Goal: Information Seeking & Learning: Learn about a topic

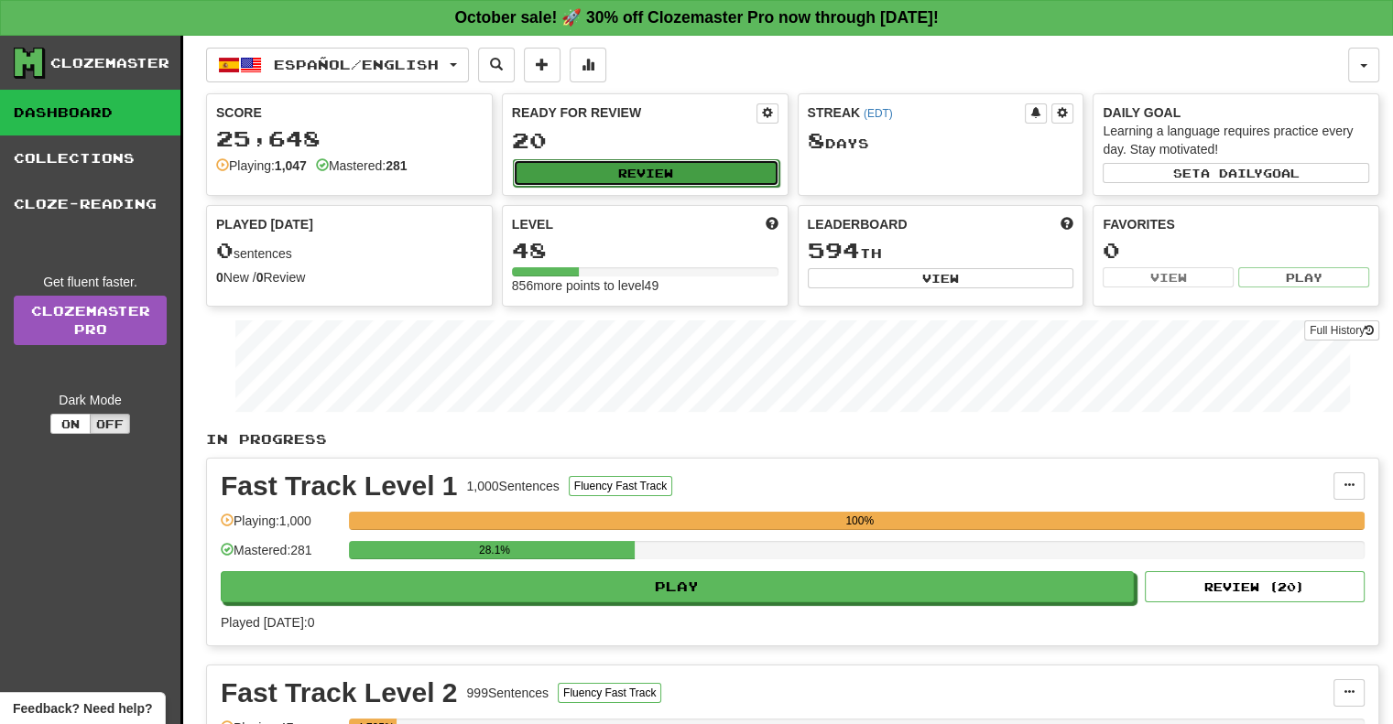
drag, startPoint x: 0, startPoint y: 0, endPoint x: 648, endPoint y: 174, distance: 671.4
click at [648, 174] on button "Review" at bounding box center [646, 172] width 267 height 27
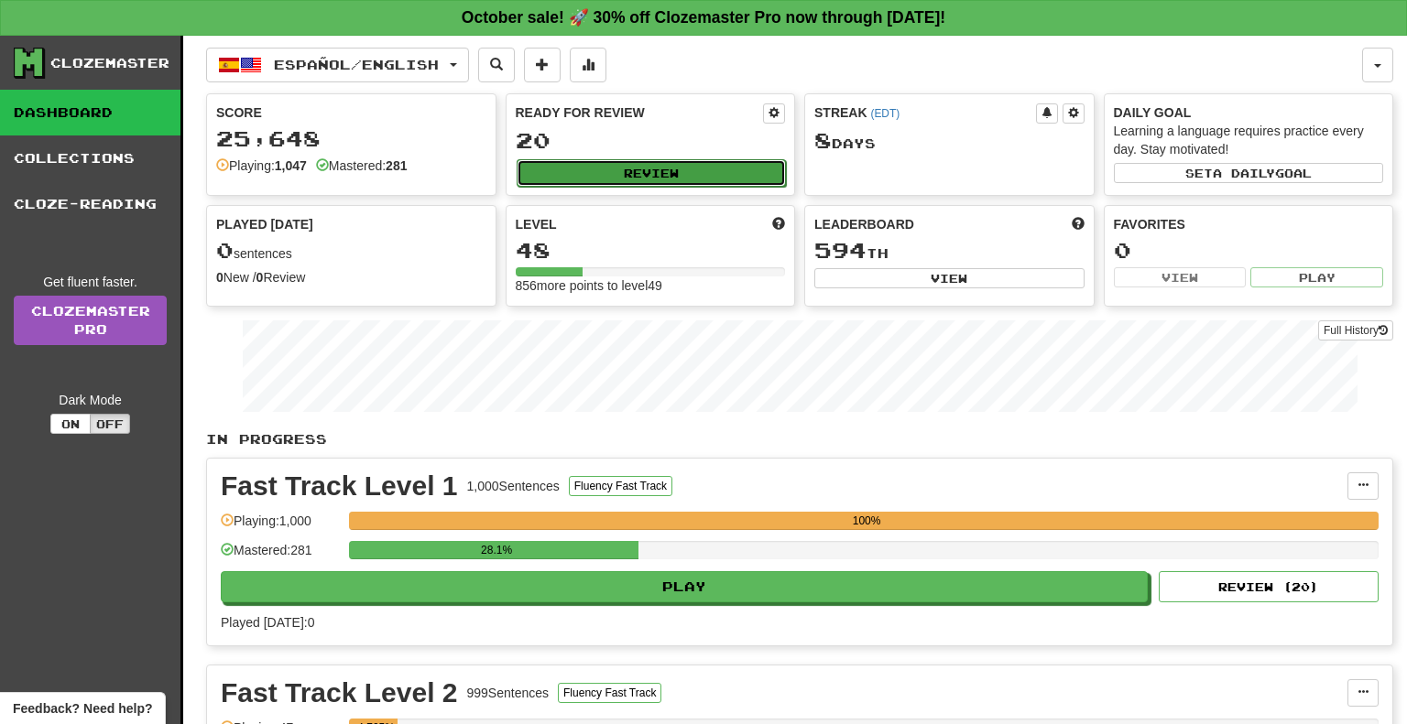
select select "**"
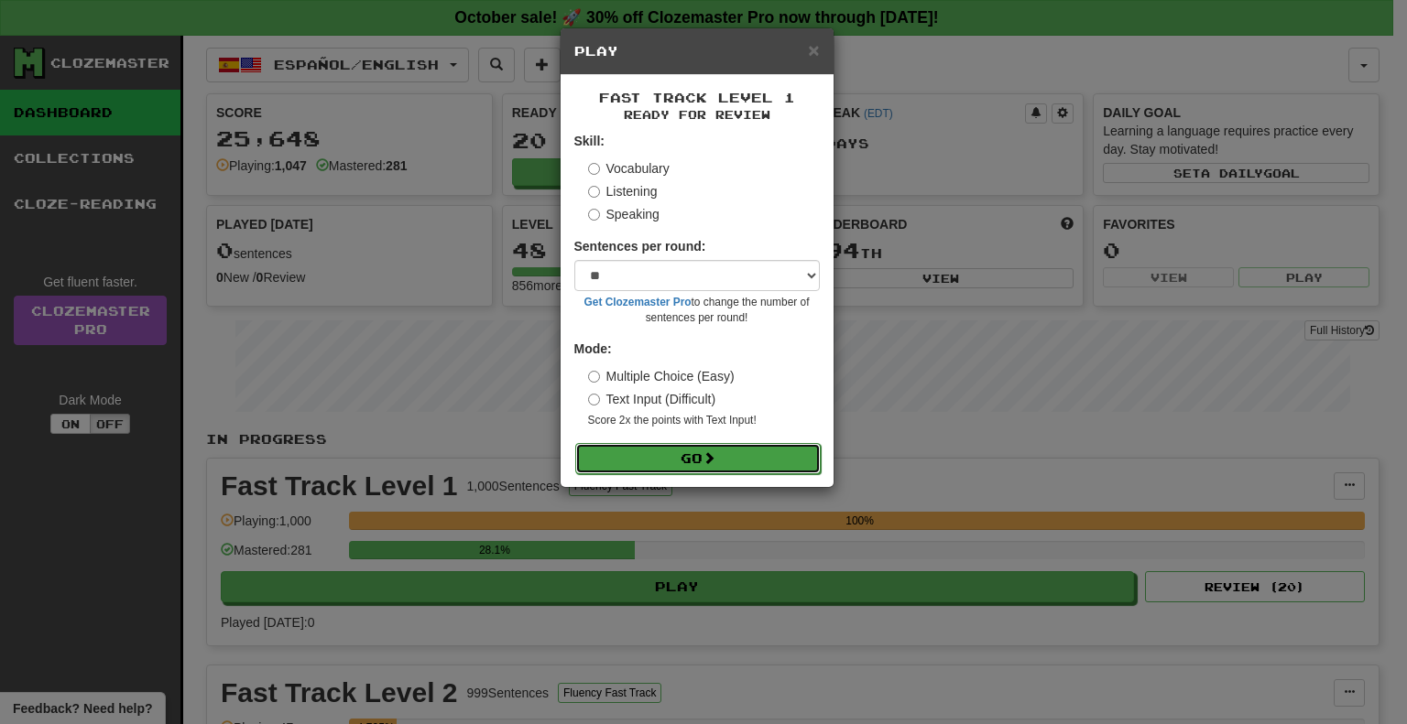
click at [691, 457] on button "Go" at bounding box center [697, 458] width 245 height 31
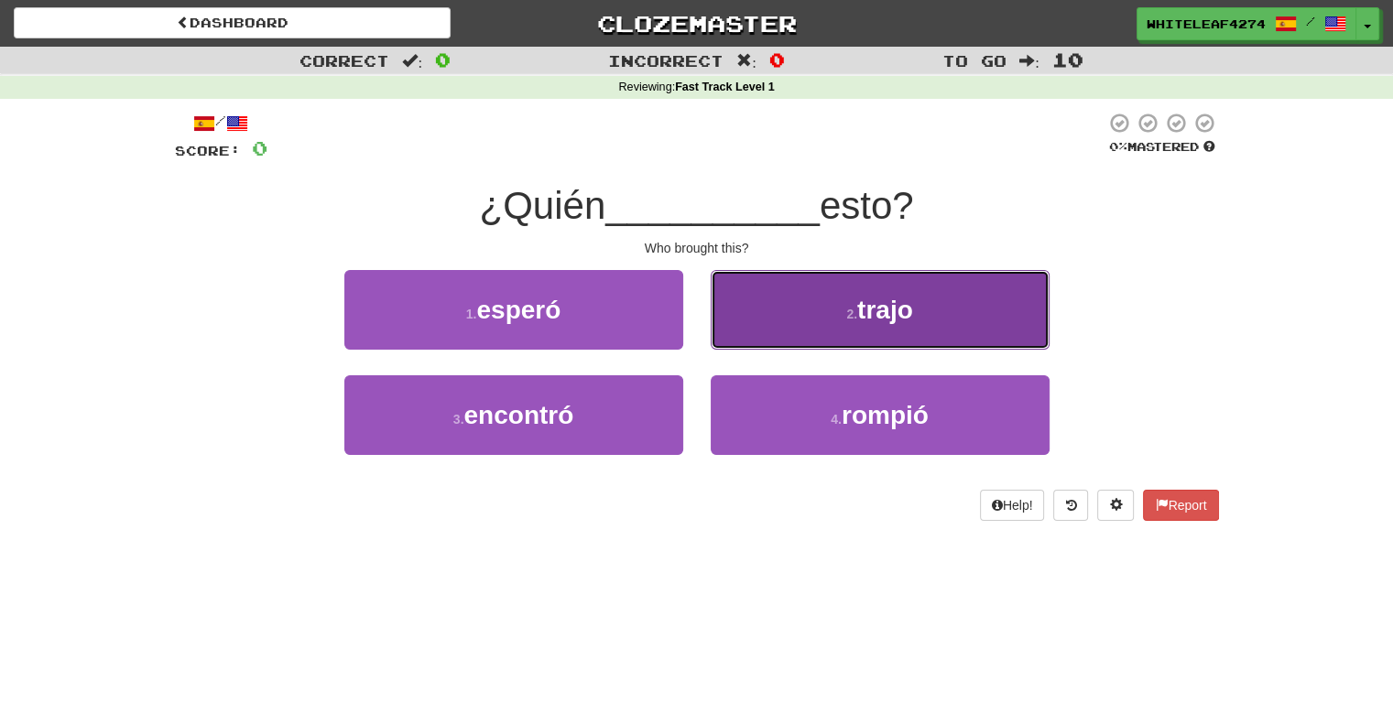
click at [806, 332] on button "2 . [GEOGRAPHIC_DATA]" at bounding box center [880, 310] width 339 height 80
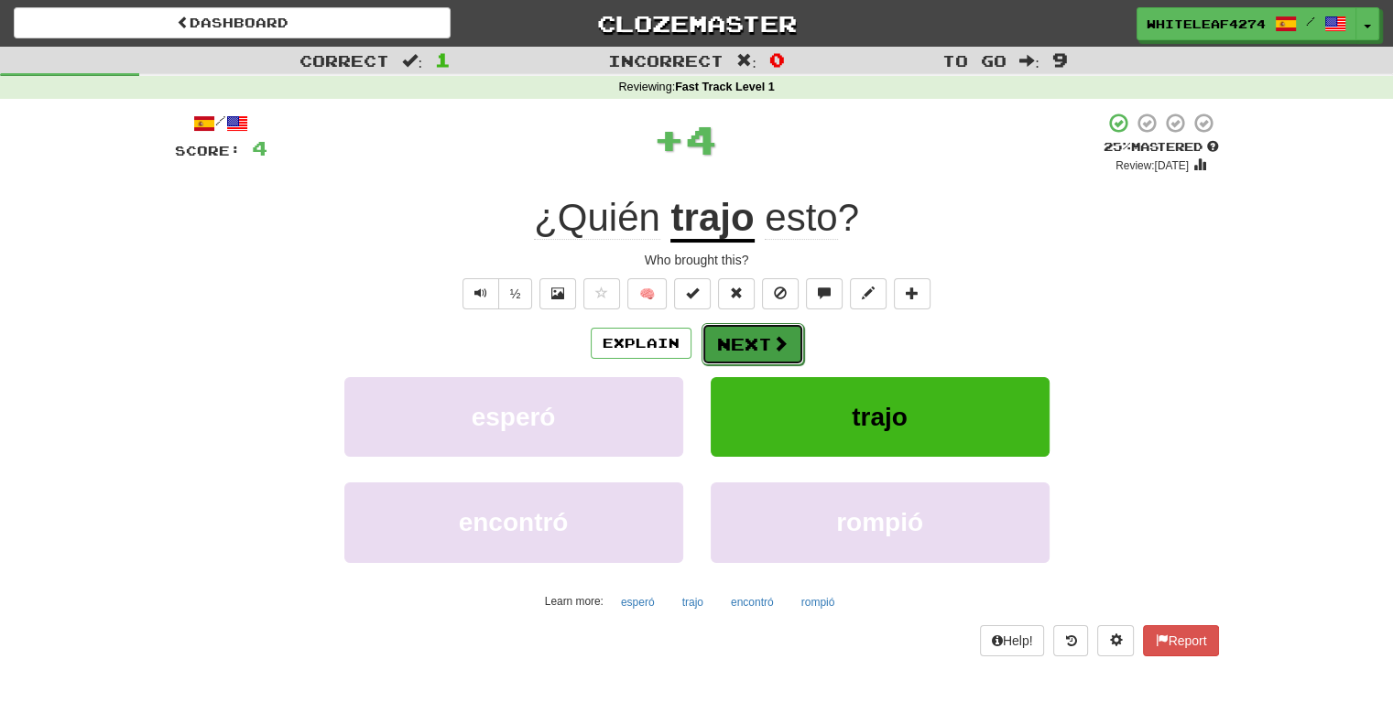
click at [768, 343] on button "Next" at bounding box center [753, 344] width 103 height 42
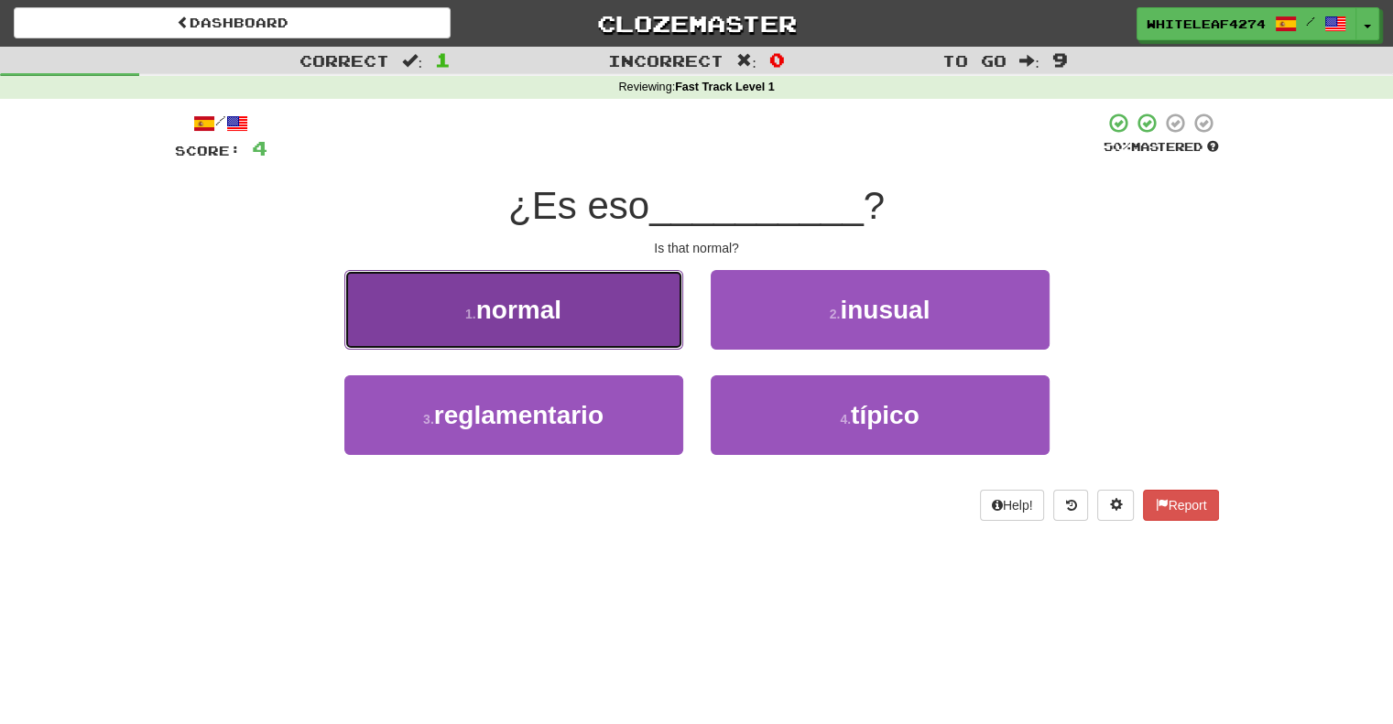
click at [550, 329] on button "1 . normal" at bounding box center [513, 310] width 339 height 80
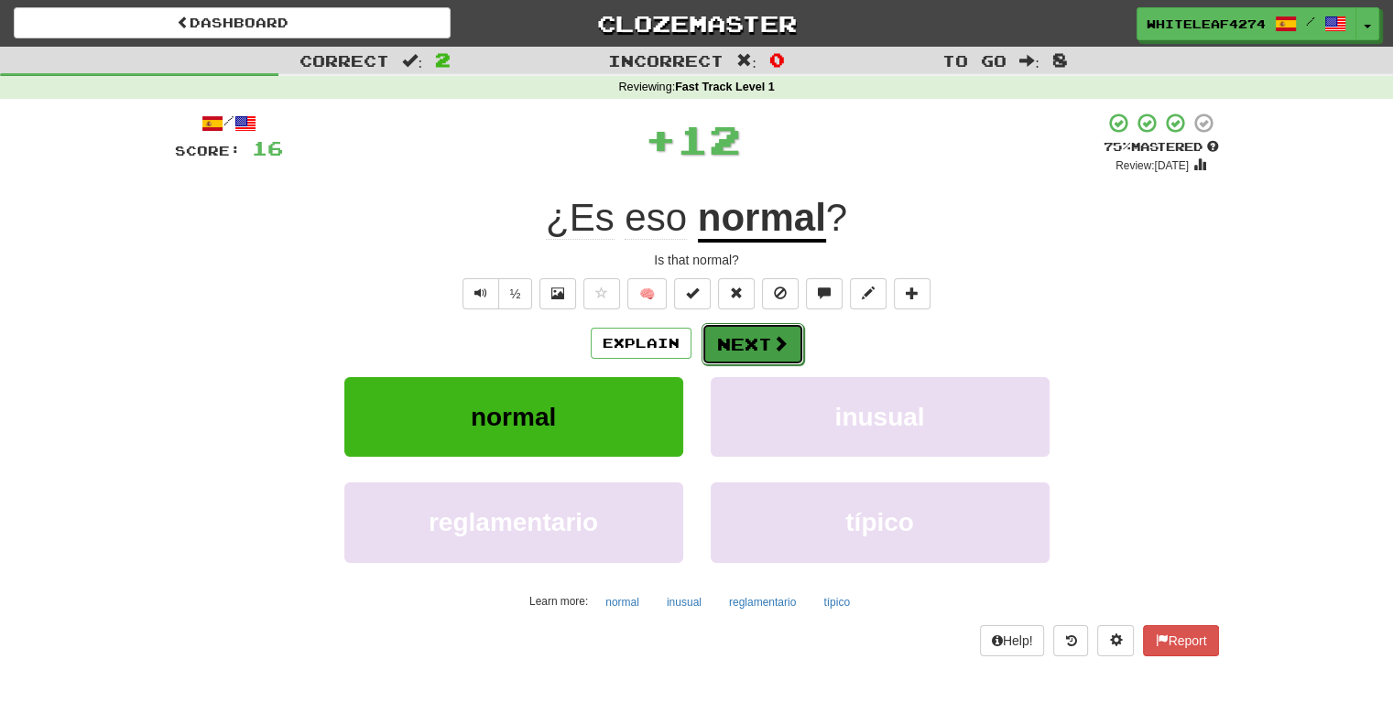
click at [759, 351] on button "Next" at bounding box center [753, 344] width 103 height 42
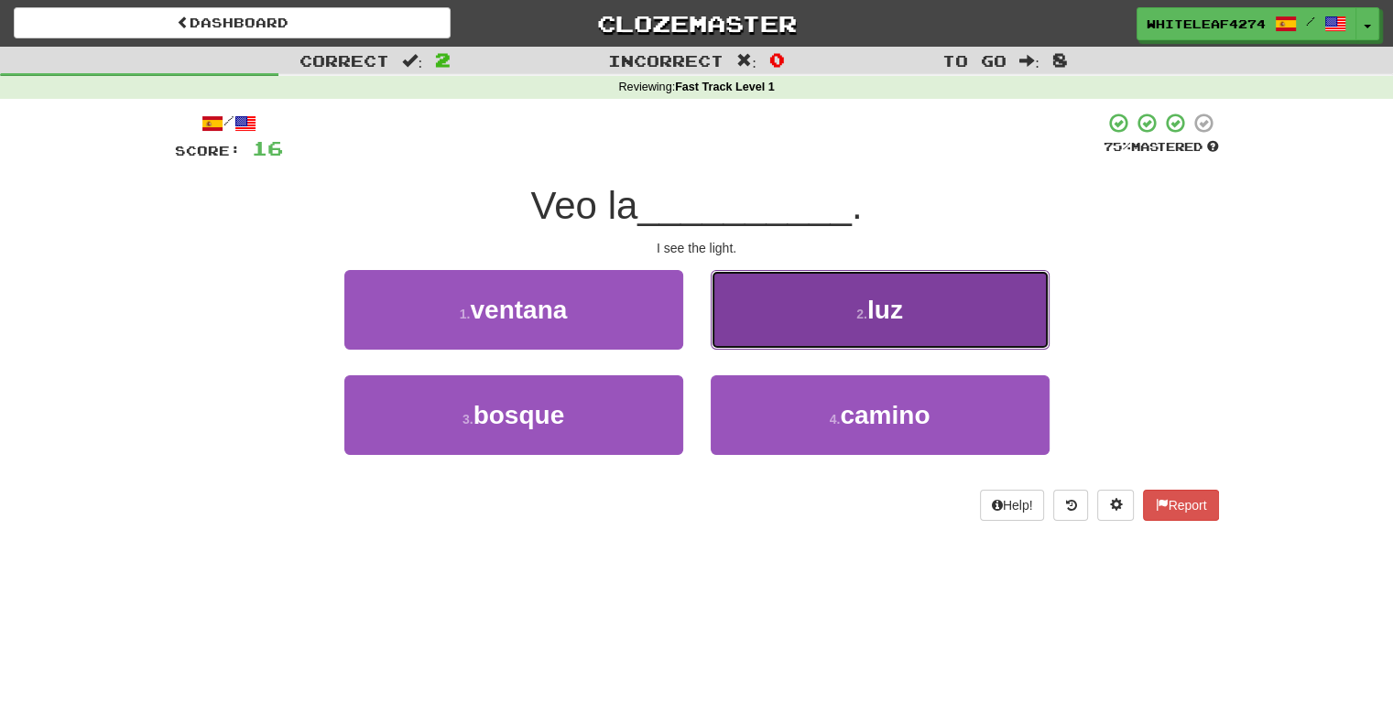
click at [809, 335] on button "2 . luz" at bounding box center [880, 310] width 339 height 80
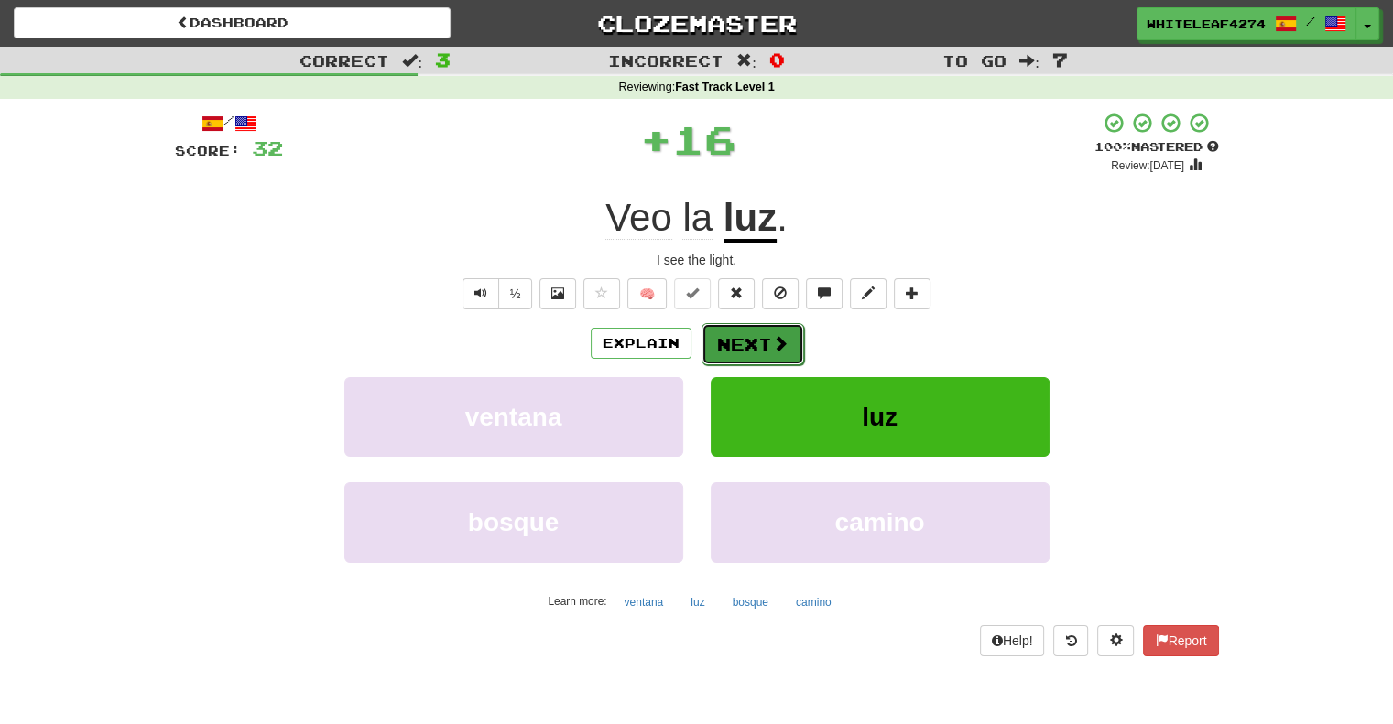
click at [721, 335] on button "Next" at bounding box center [753, 344] width 103 height 42
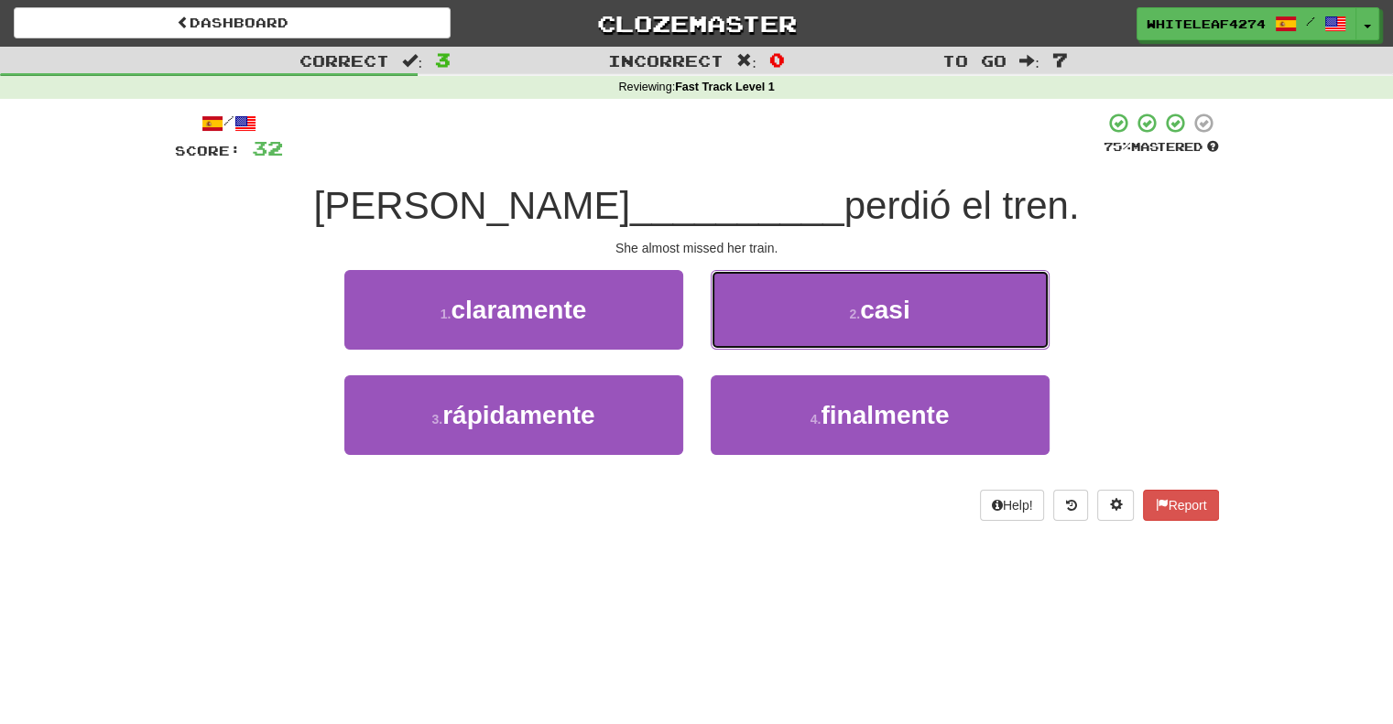
click at [721, 335] on button "2 . casi" at bounding box center [880, 310] width 339 height 80
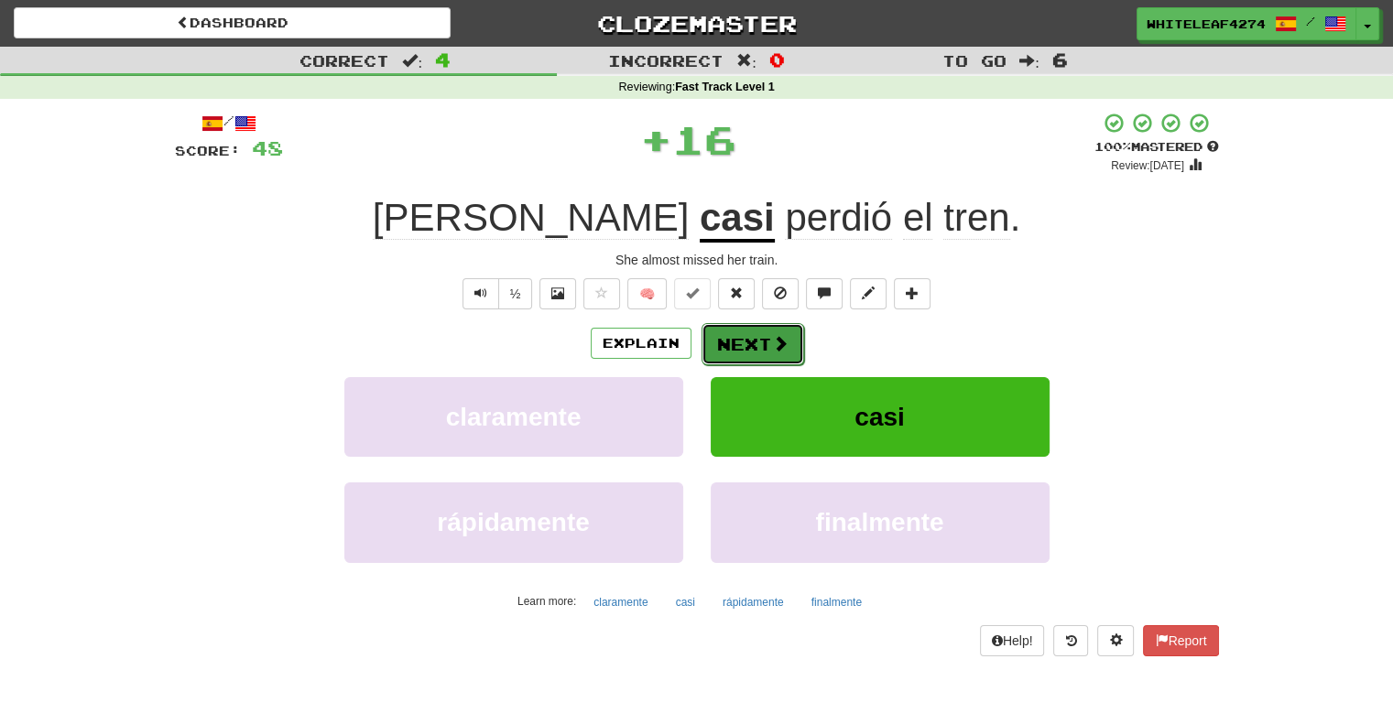
click at [732, 351] on button "Next" at bounding box center [753, 344] width 103 height 42
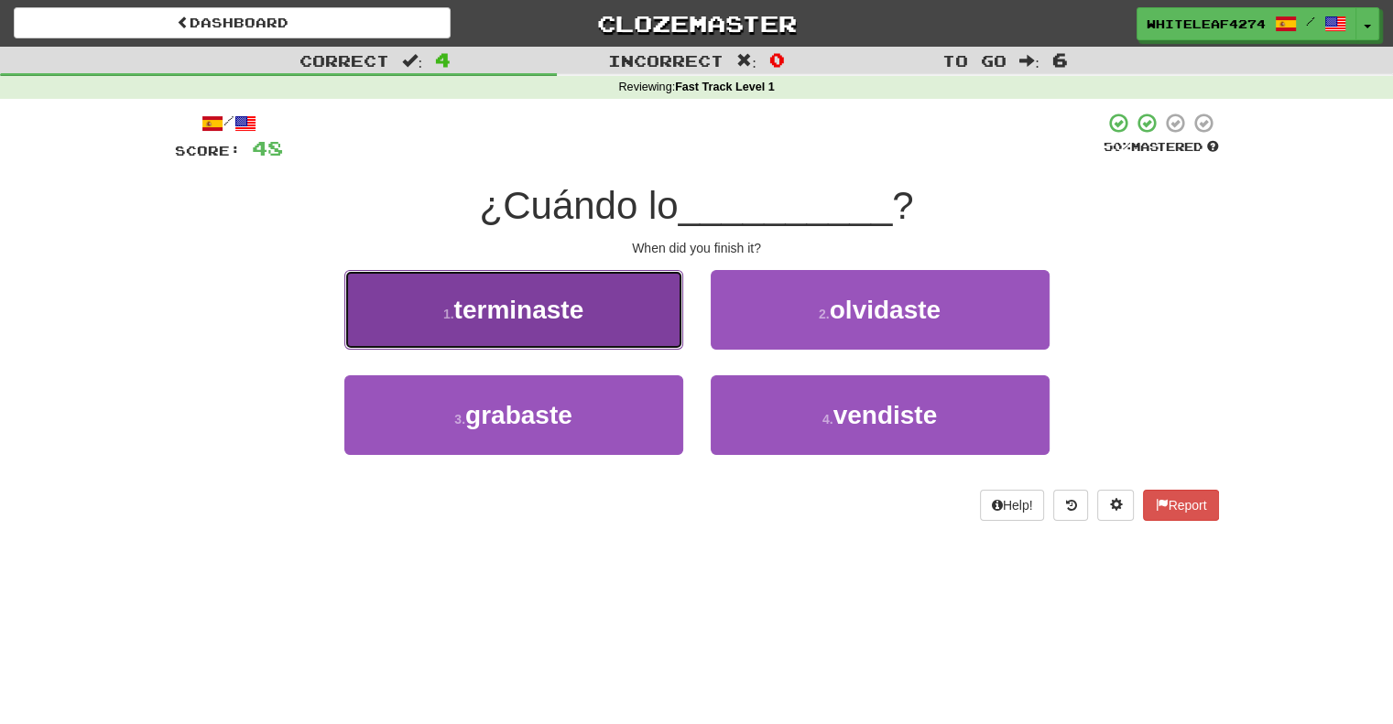
click at [639, 338] on button "1 . terminaste" at bounding box center [513, 310] width 339 height 80
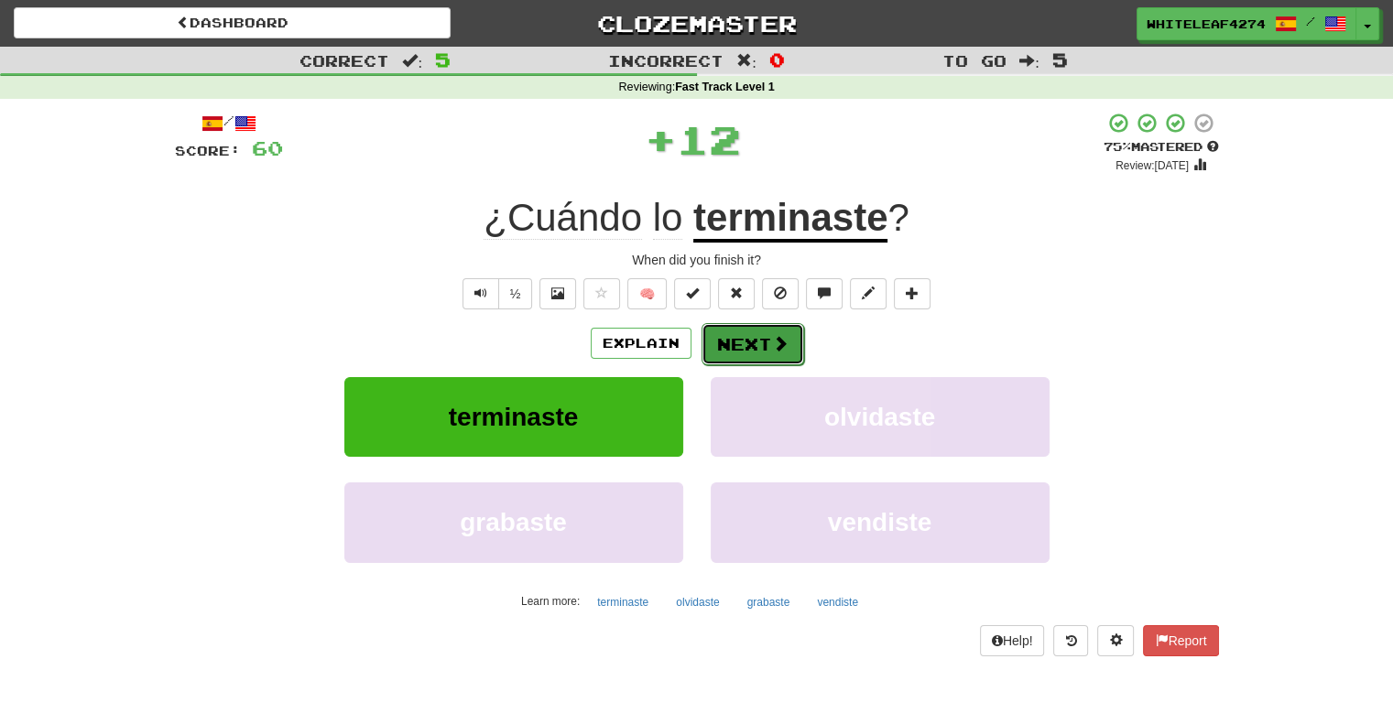
click at [734, 336] on button "Next" at bounding box center [753, 344] width 103 height 42
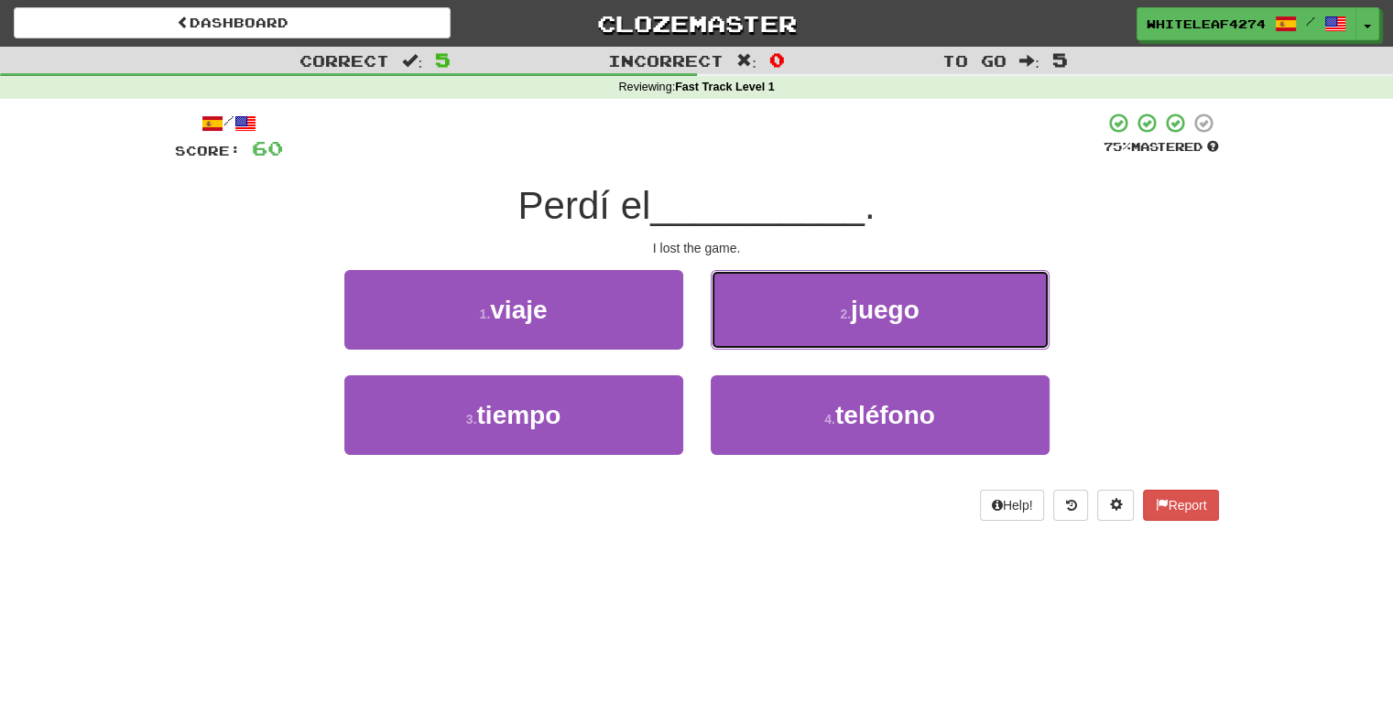
click at [734, 336] on button "2 . juego" at bounding box center [880, 310] width 339 height 80
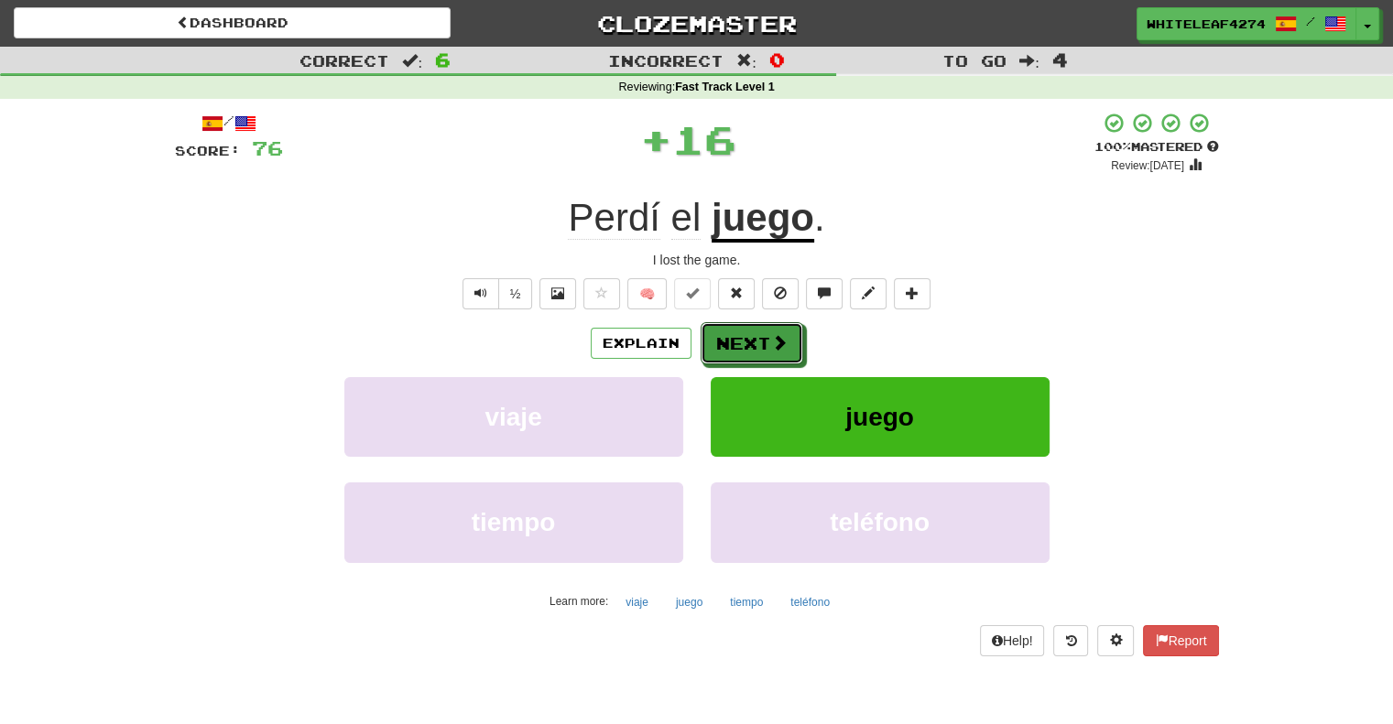
click at [734, 336] on button "Next" at bounding box center [752, 343] width 103 height 42
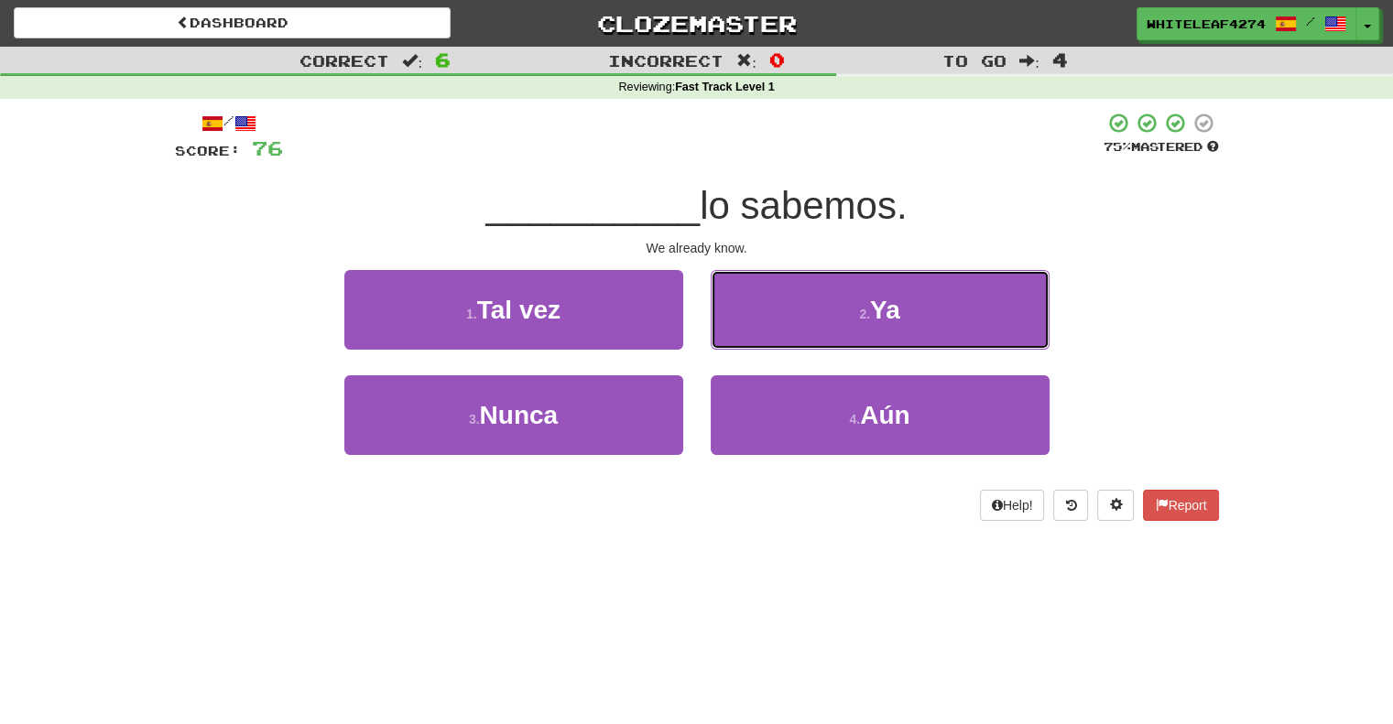
click at [734, 336] on button "2 . Ya" at bounding box center [880, 310] width 339 height 80
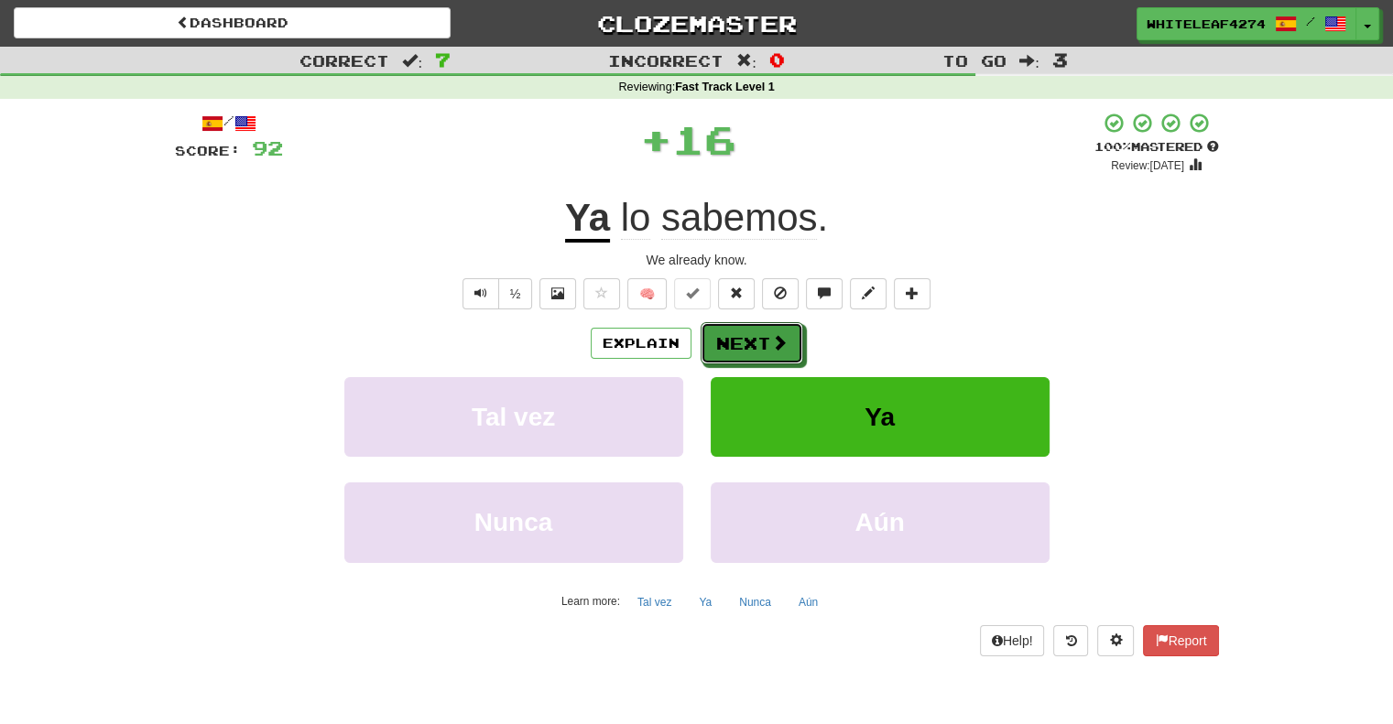
click at [734, 336] on button "Next" at bounding box center [752, 343] width 103 height 42
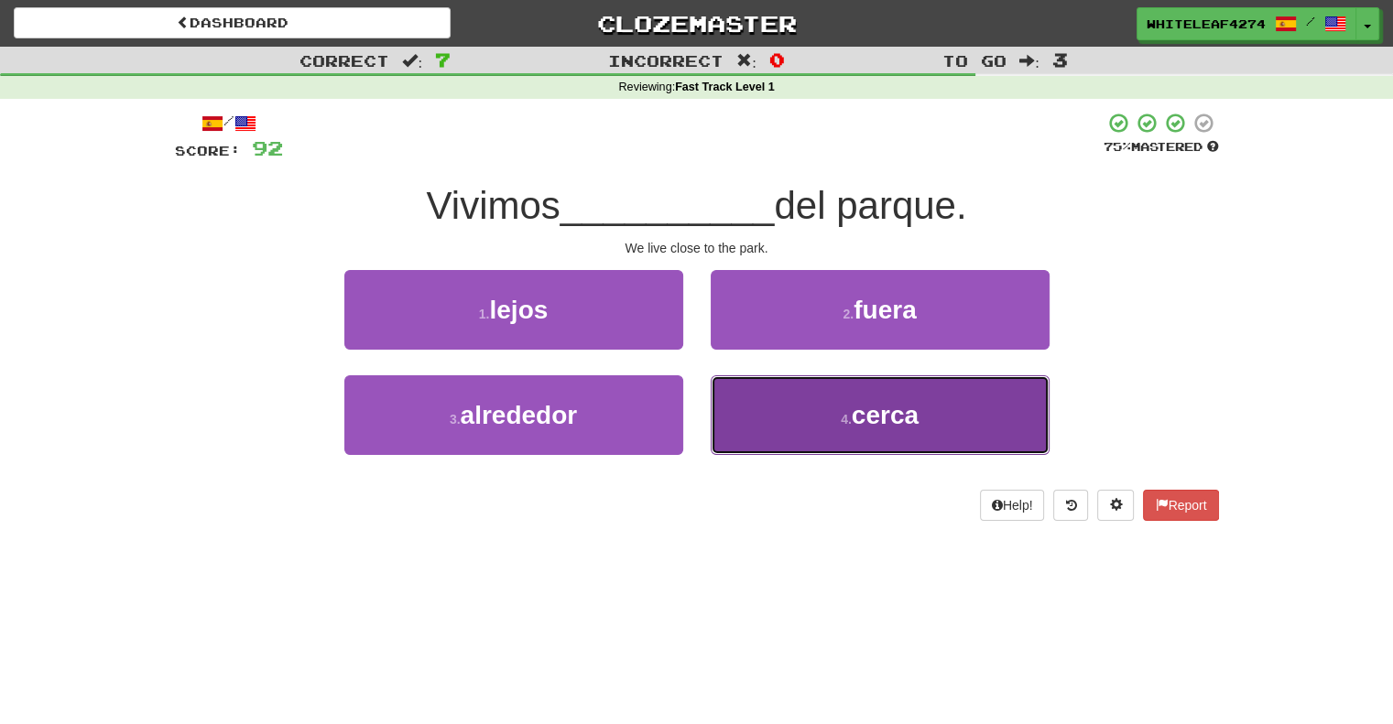
click at [841, 419] on small "4 ." at bounding box center [846, 419] width 11 height 15
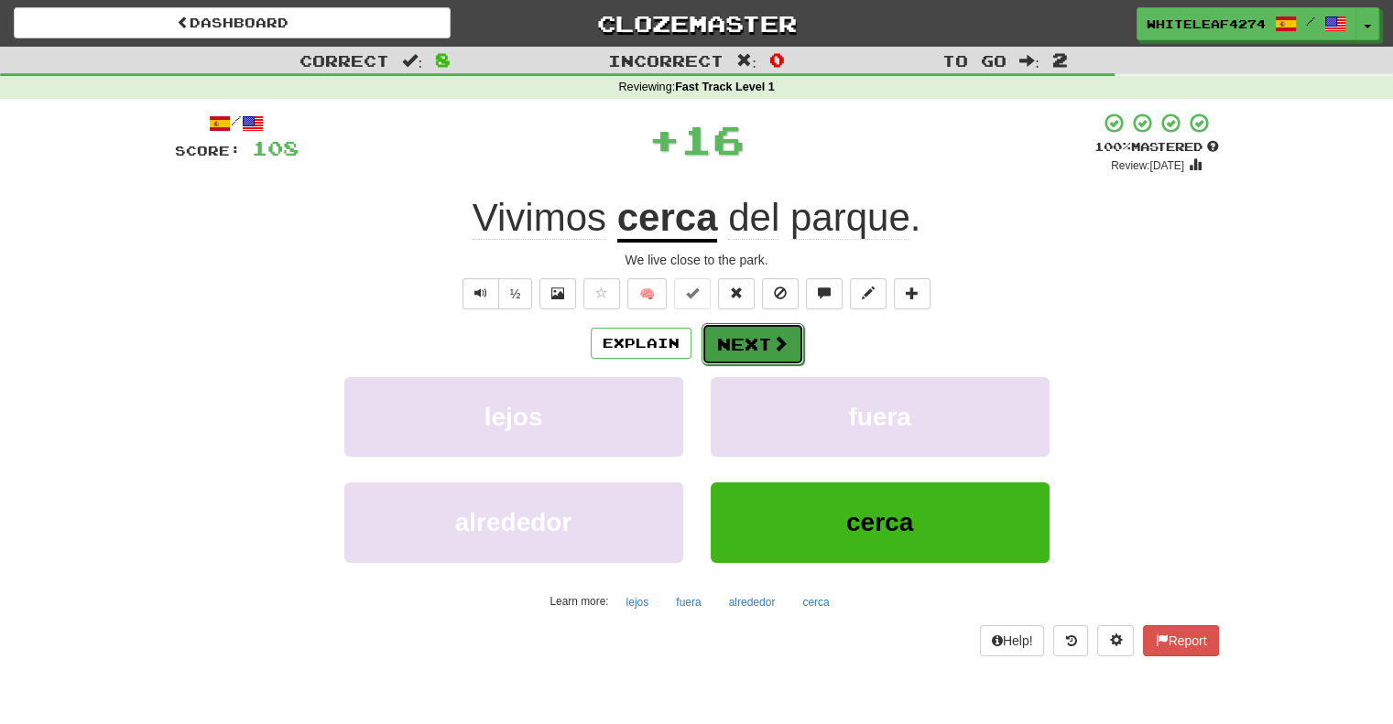
click at [747, 362] on button "Next" at bounding box center [753, 344] width 103 height 42
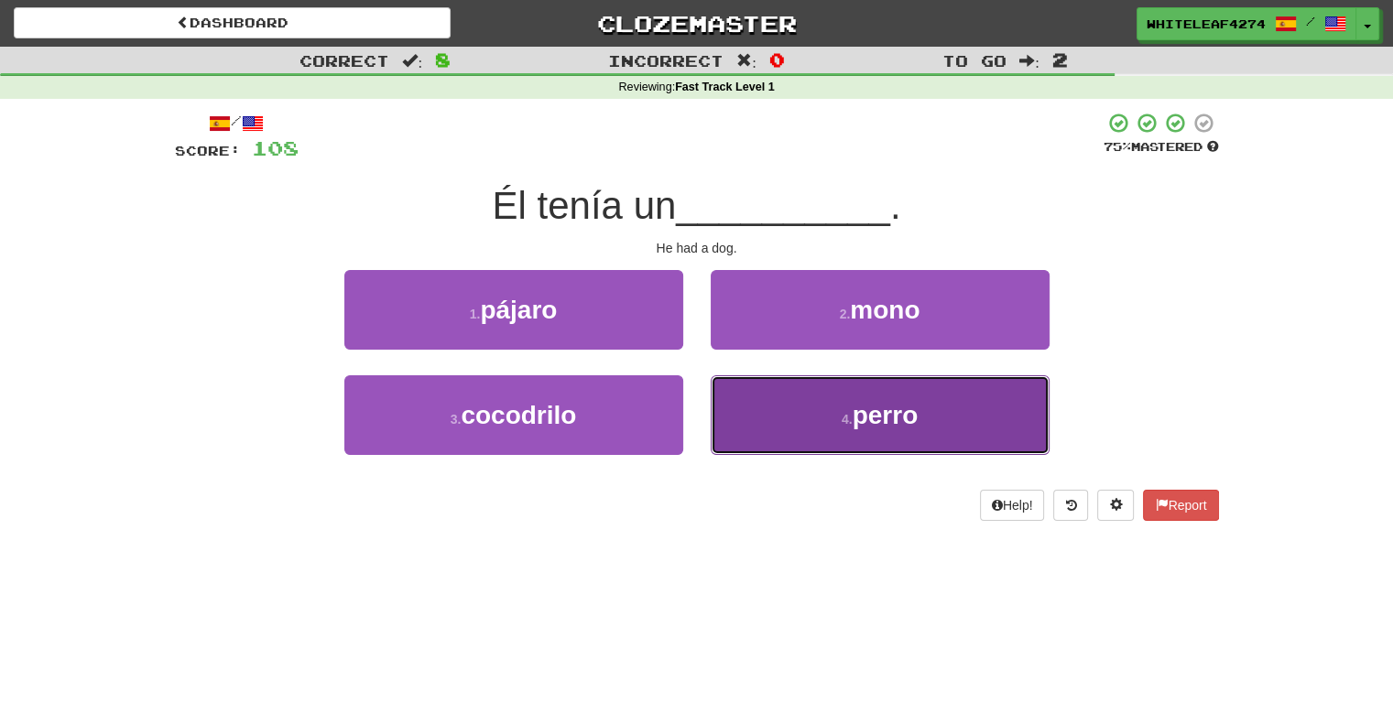
click at [831, 416] on button "4 . perro" at bounding box center [880, 416] width 339 height 80
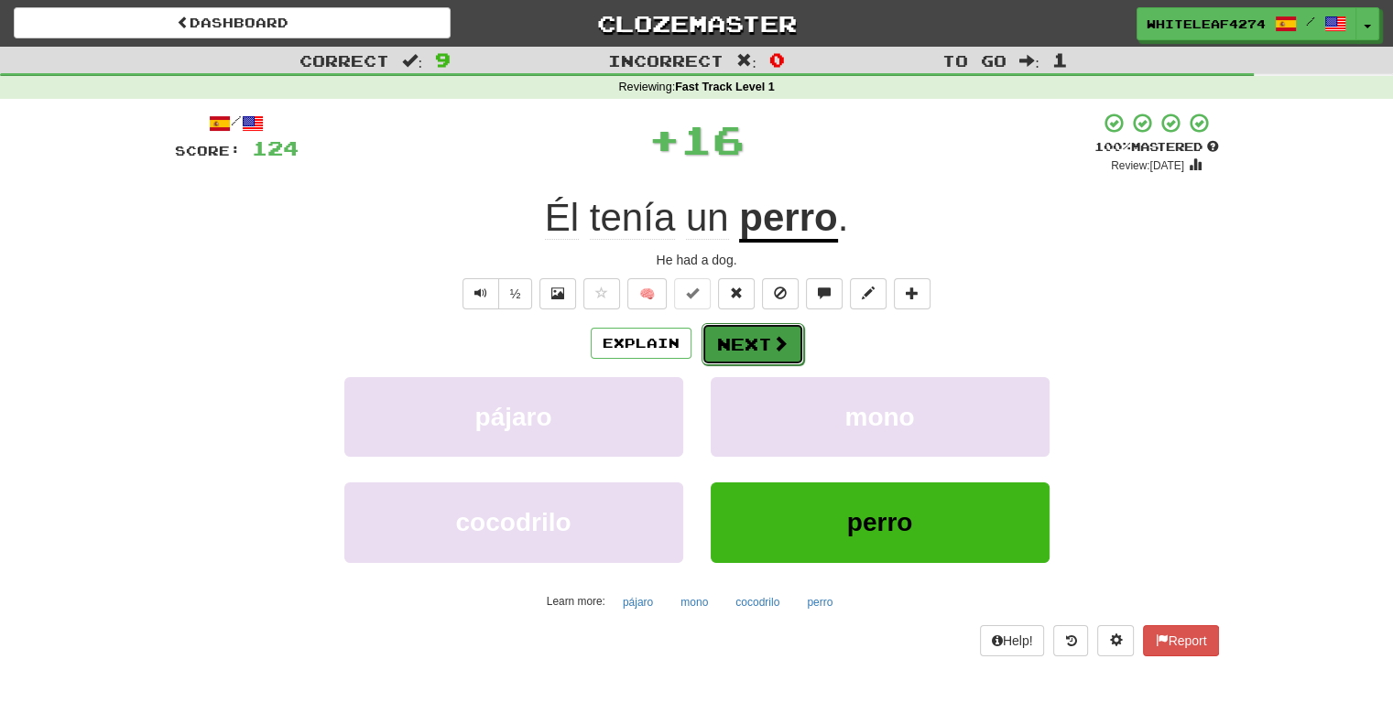
click at [742, 340] on button "Next" at bounding box center [753, 344] width 103 height 42
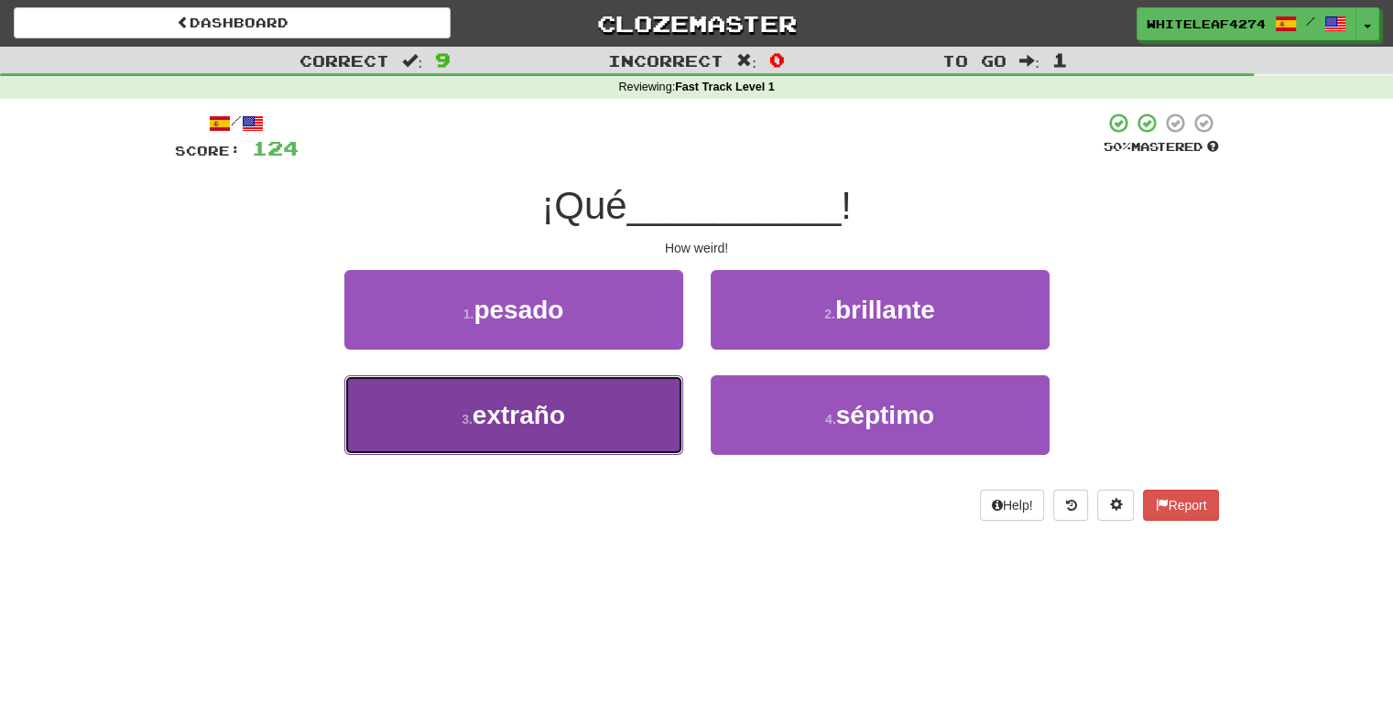
click at [600, 426] on button "3 . extraño" at bounding box center [513, 416] width 339 height 80
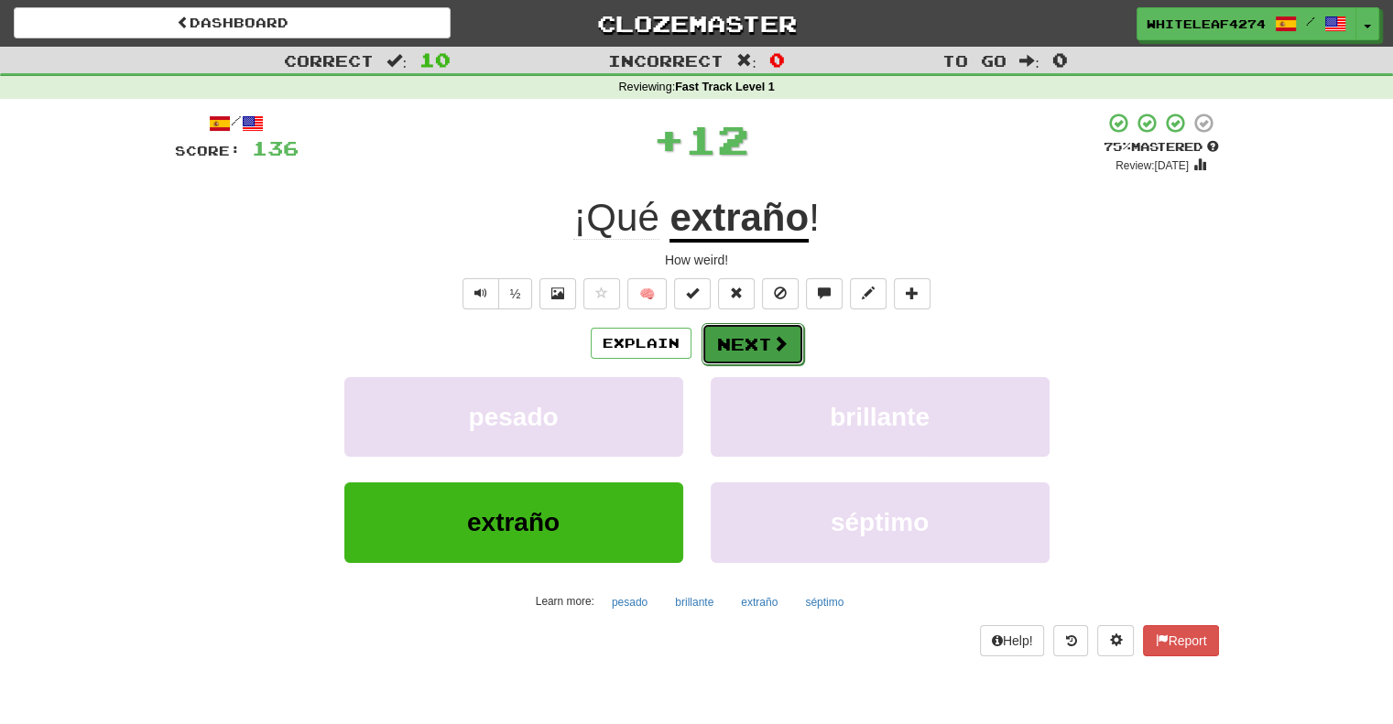
click at [762, 350] on button "Next" at bounding box center [753, 344] width 103 height 42
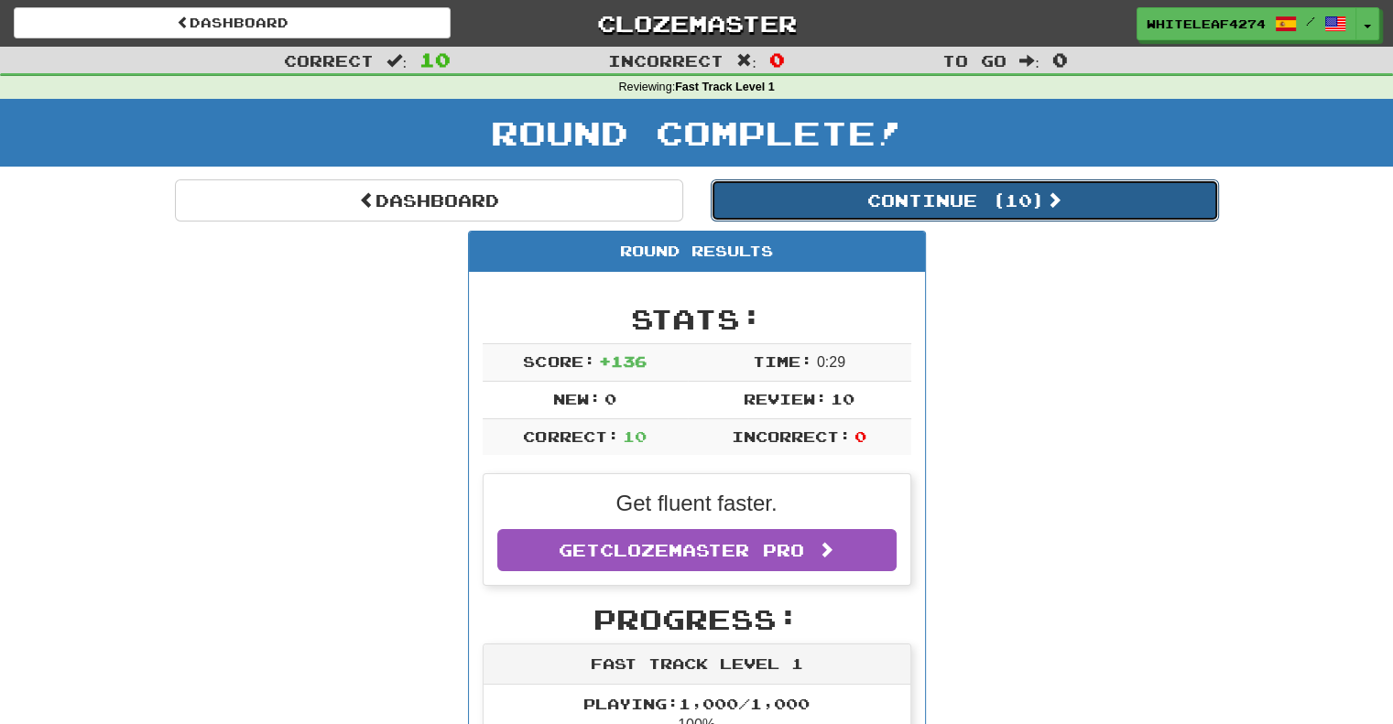
click at [931, 190] on button "Continue ( 10 )" at bounding box center [965, 201] width 508 height 42
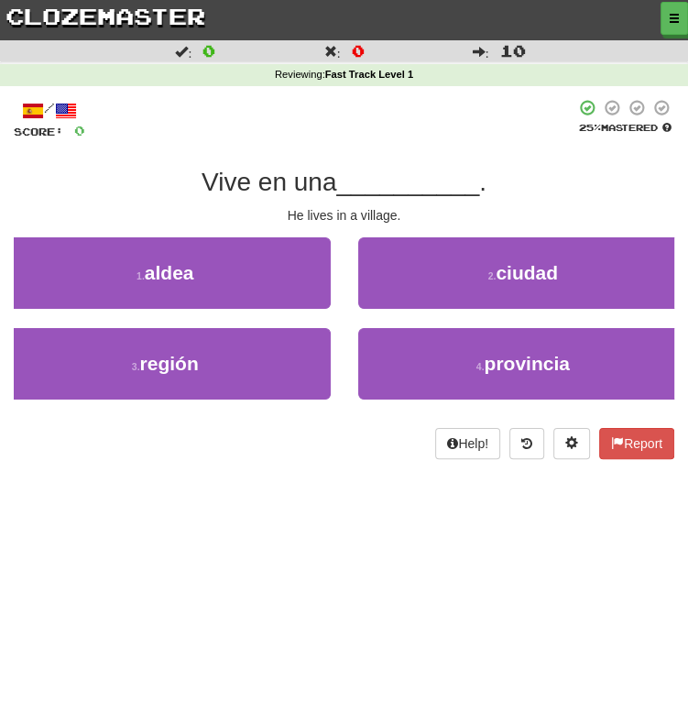
click at [368, 449] on div "Help! Report" at bounding box center [344, 443] width 660 height 31
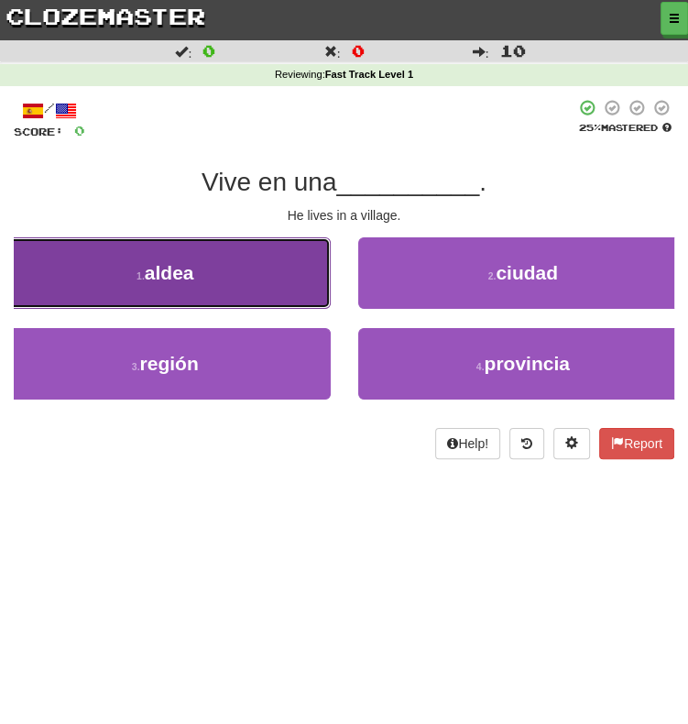
click at [266, 276] on button "1 . aldea" at bounding box center [165, 272] width 331 height 71
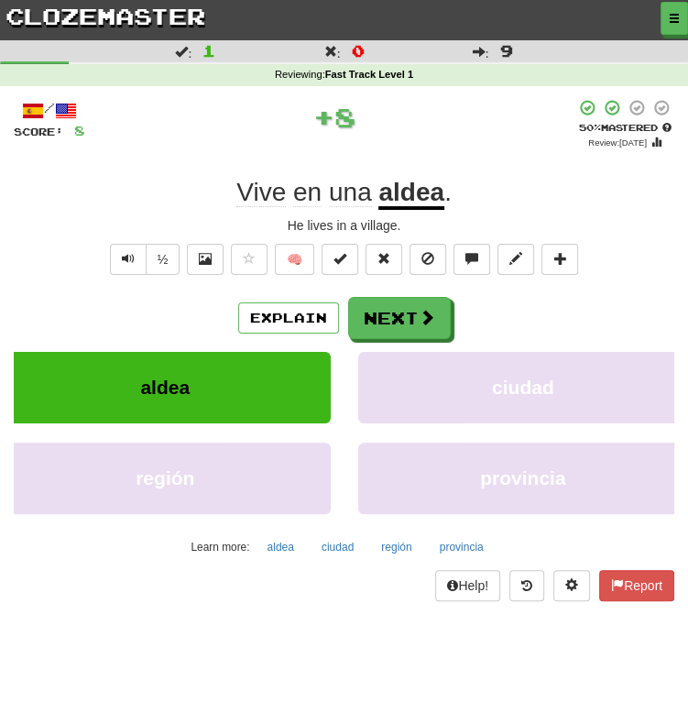
click at [410, 289] on div "/ Score: 8 + 8 50 % Mastered Review: 2025-10-25 Vive en una aldea . He lives in…" at bounding box center [344, 350] width 660 height 502
click at [406, 313] on button "Next" at bounding box center [400, 319] width 103 height 42
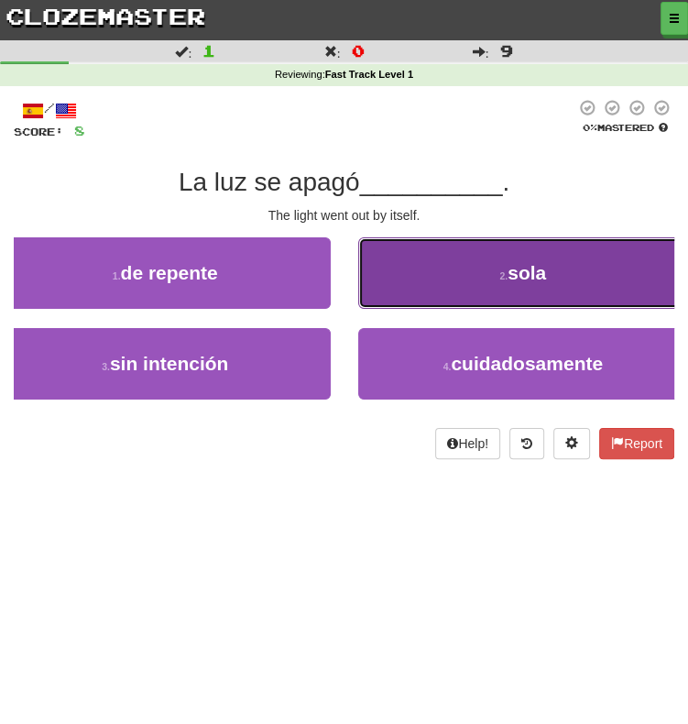
click at [443, 298] on button "2 . sola" at bounding box center [523, 272] width 331 height 71
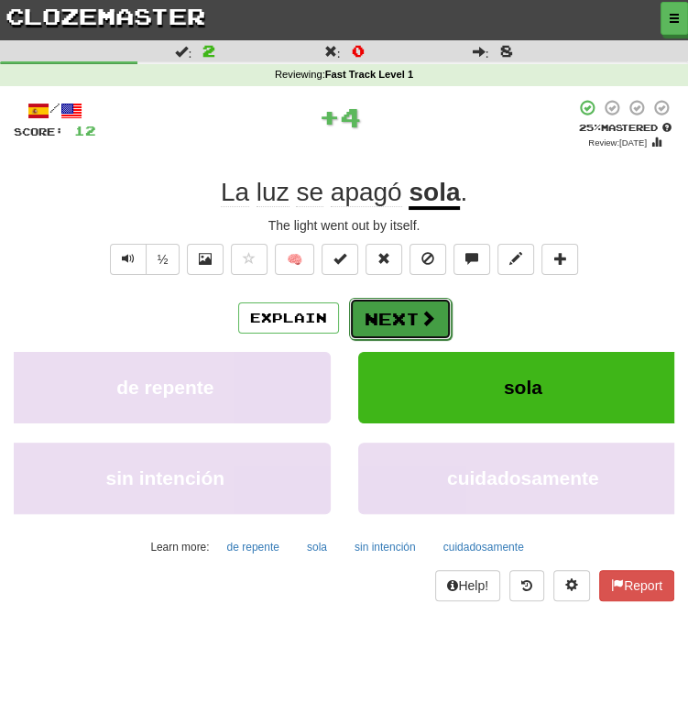
click at [412, 311] on button "Next" at bounding box center [400, 319] width 103 height 42
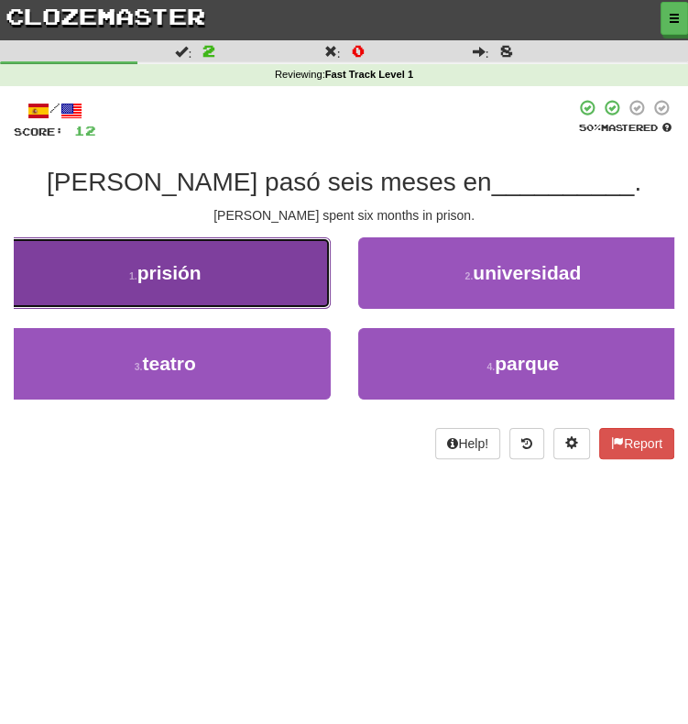
click at [257, 288] on button "1 . prisión" at bounding box center [165, 272] width 331 height 71
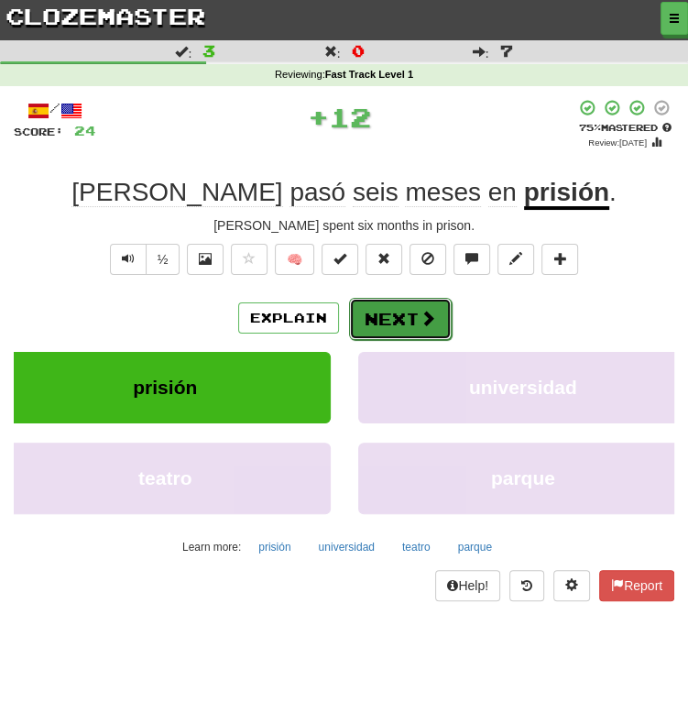
click at [400, 329] on button "Next" at bounding box center [400, 319] width 103 height 42
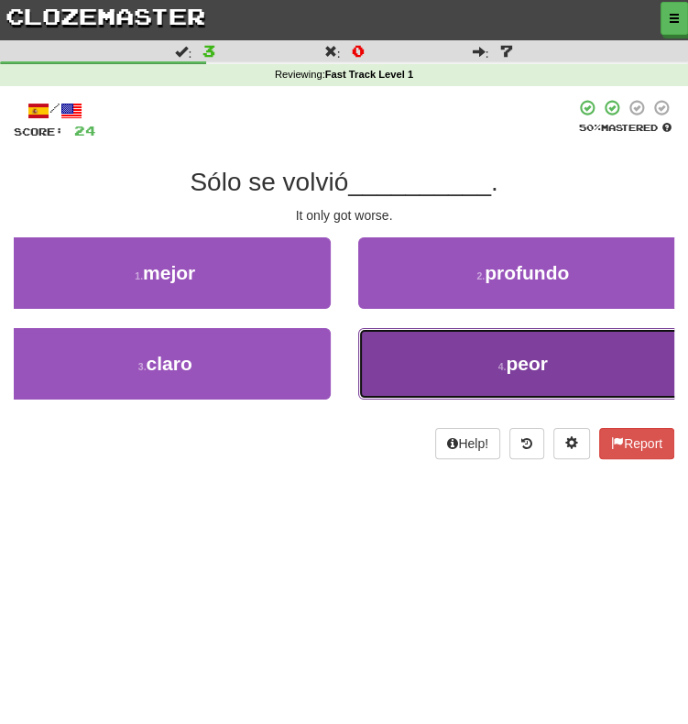
click at [463, 364] on button "4 . peor" at bounding box center [523, 363] width 331 height 71
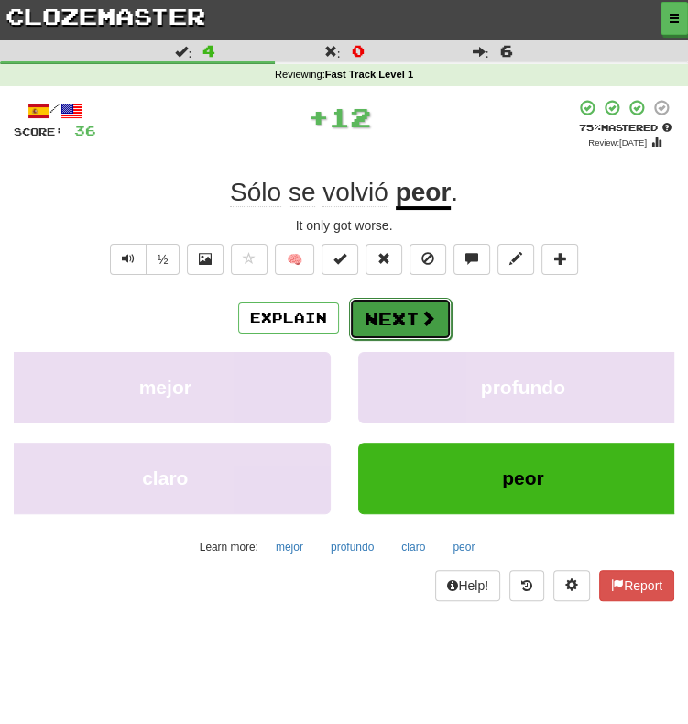
click at [403, 322] on button "Next" at bounding box center [400, 319] width 103 height 42
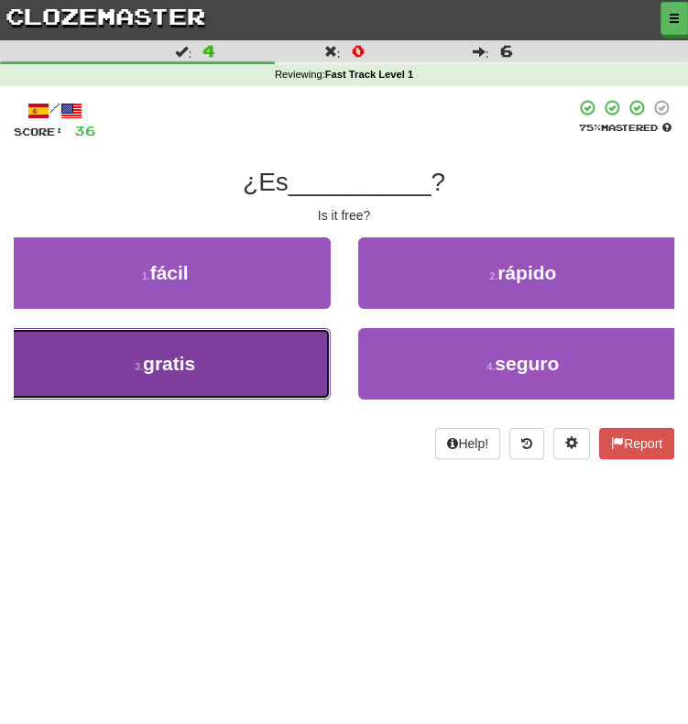
click at [260, 368] on button "3 . gratis" at bounding box center [165, 363] width 331 height 71
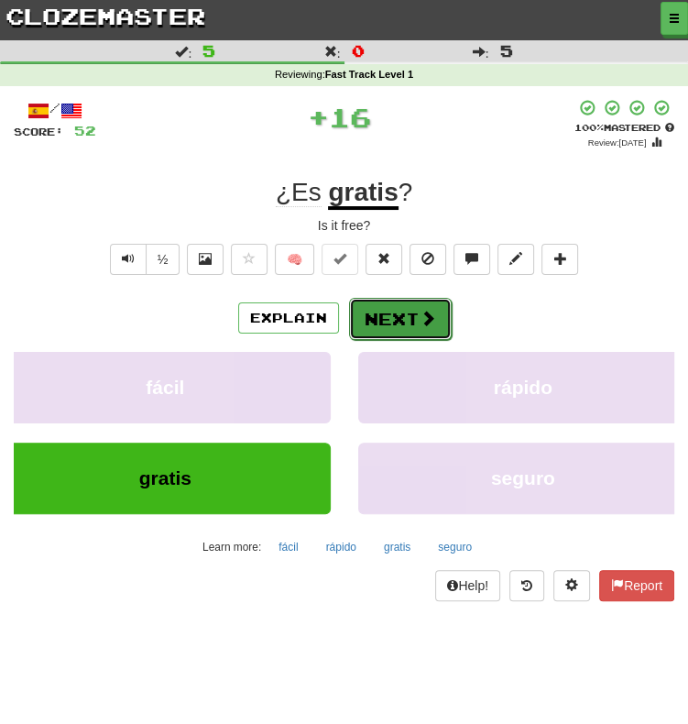
click at [424, 310] on span at bounding box center [427, 318] width 16 height 16
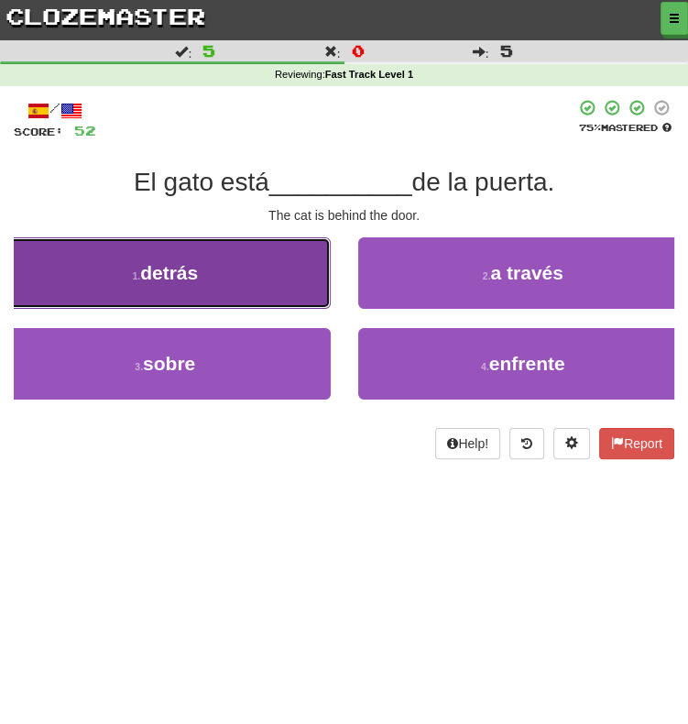
click at [260, 287] on button "1 . detrás" at bounding box center [165, 272] width 331 height 71
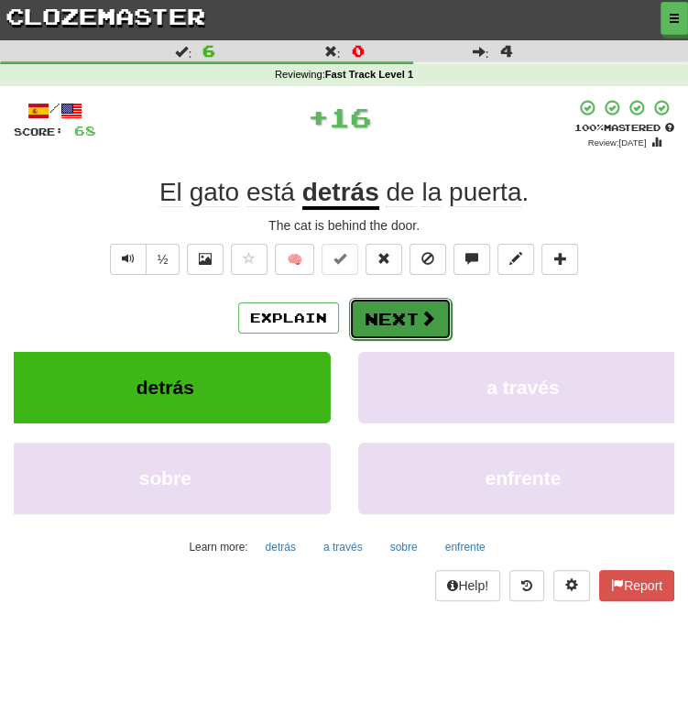
click at [408, 320] on button "Next" at bounding box center [400, 319] width 103 height 42
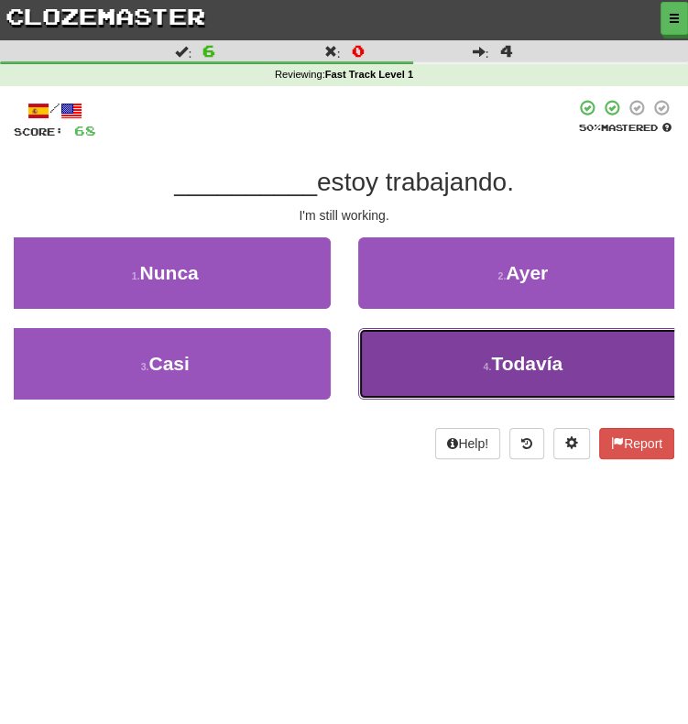
click at [440, 373] on button "4 . Todavía" at bounding box center [523, 363] width 331 height 71
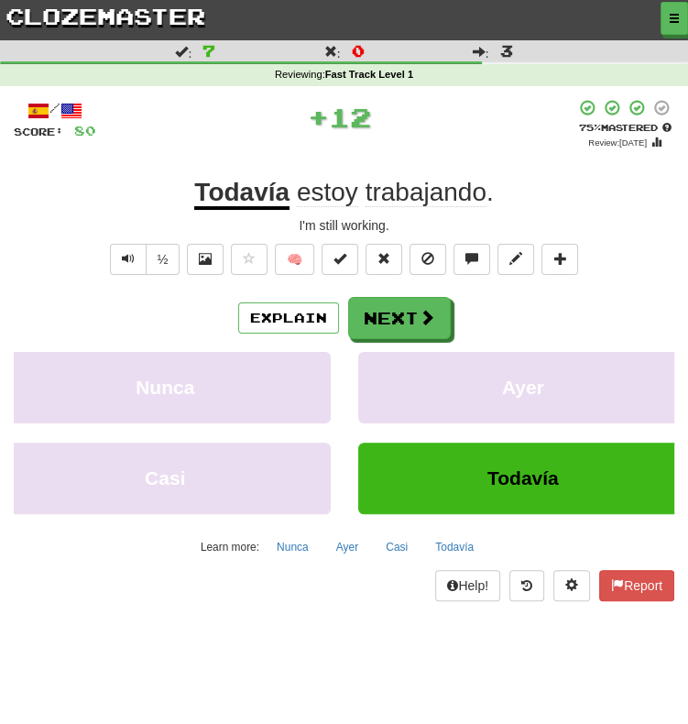
click at [391, 289] on div "/ Score: 80 + 12 75 % Mastered Review: 2025-11-14 Todavía estoy trabajando . I'…" at bounding box center [344, 350] width 660 height 502
click at [395, 308] on button "Next" at bounding box center [400, 319] width 103 height 42
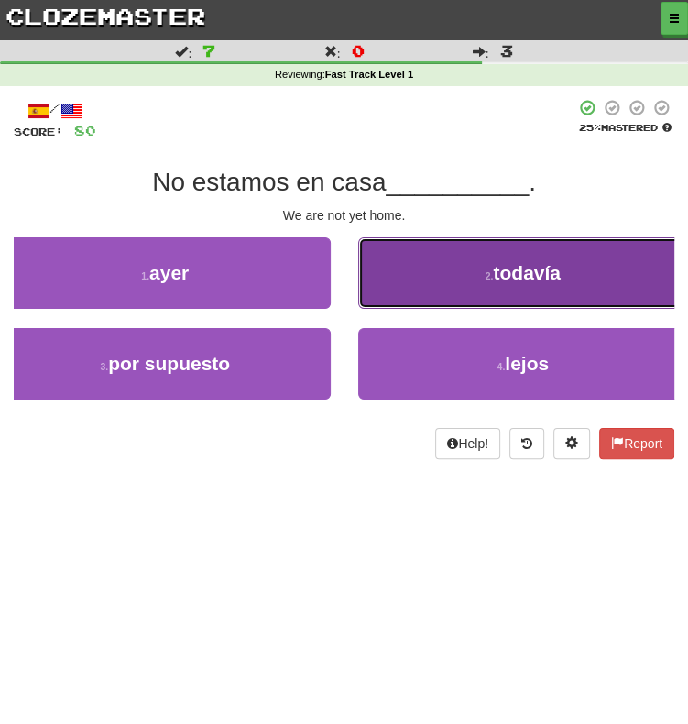
click at [394, 268] on button "2 . todavía" at bounding box center [523, 272] width 331 height 71
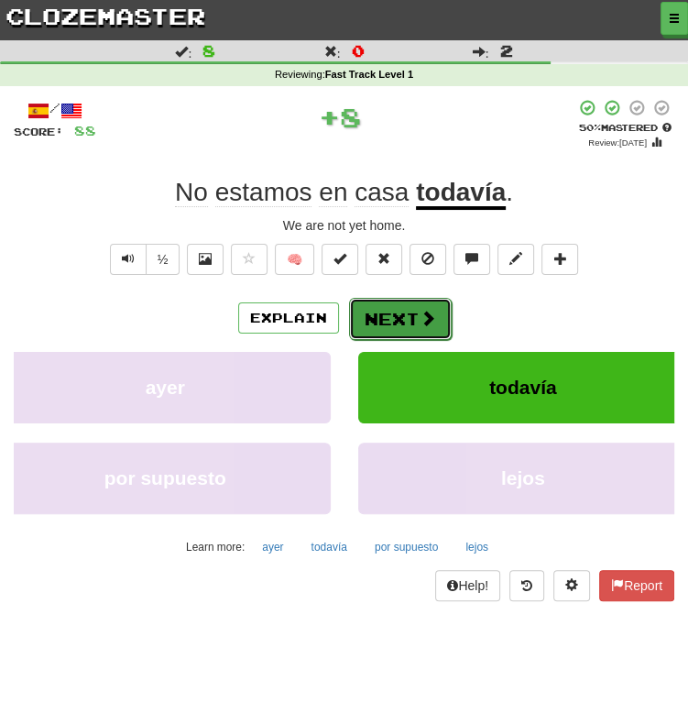
click at [397, 298] on button "Next" at bounding box center [400, 319] width 103 height 42
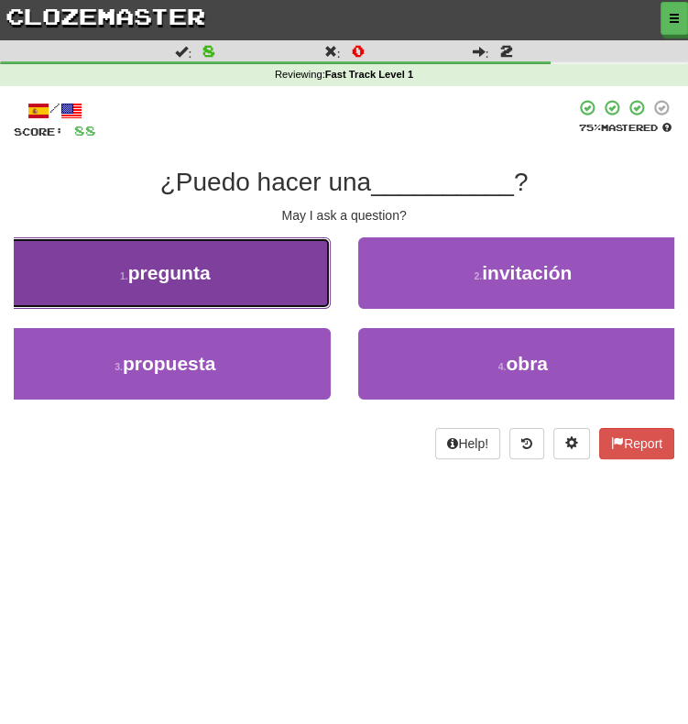
click at [238, 279] on button "1 . pregunta" at bounding box center [165, 272] width 331 height 71
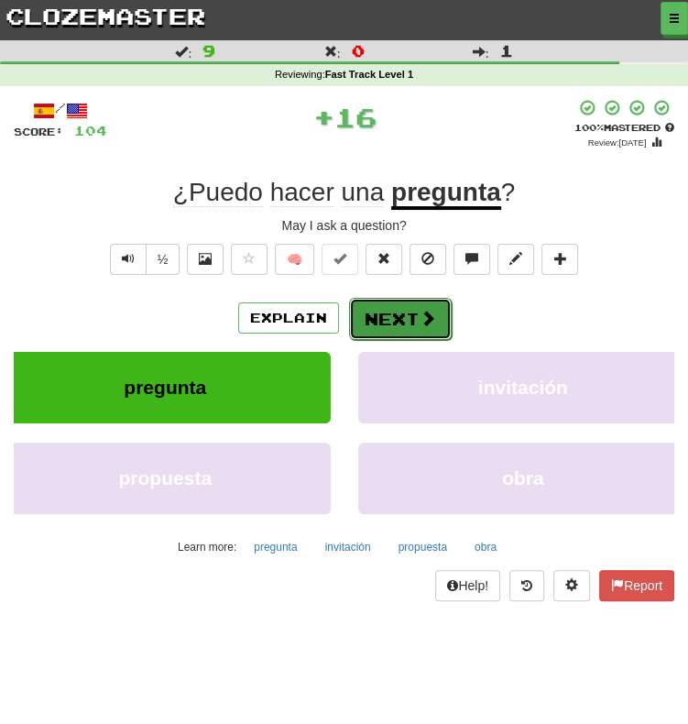
click at [419, 333] on button "Next" at bounding box center [400, 319] width 103 height 42
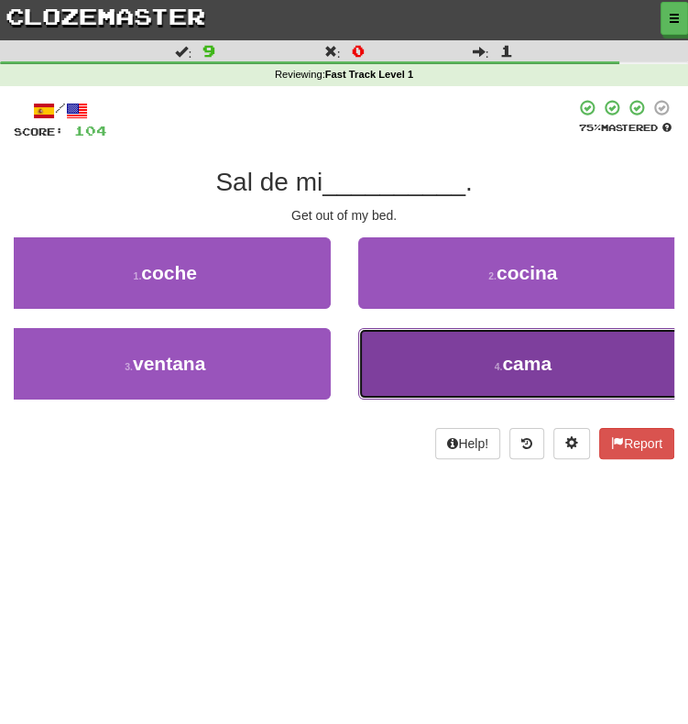
click at [497, 375] on button "4 . cama" at bounding box center [523, 363] width 331 height 71
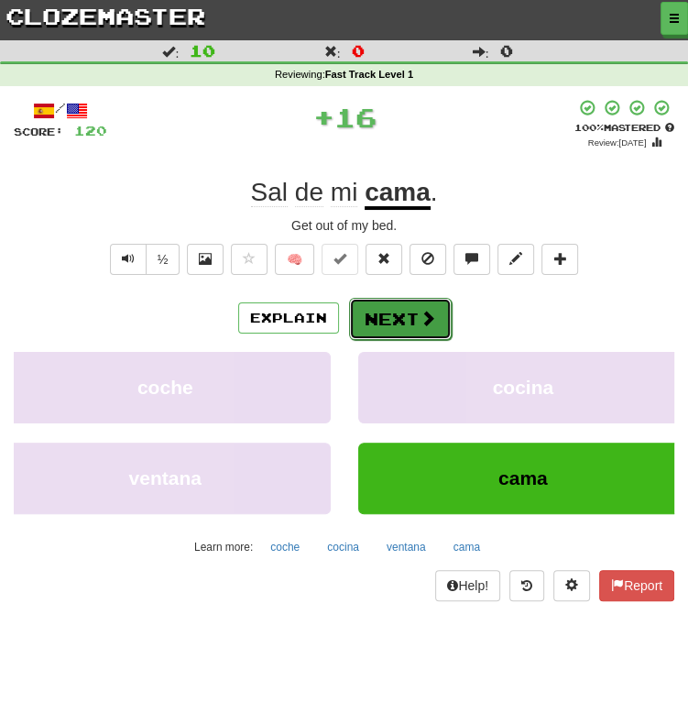
click at [399, 310] on button "Next" at bounding box center [400, 319] width 103 height 42
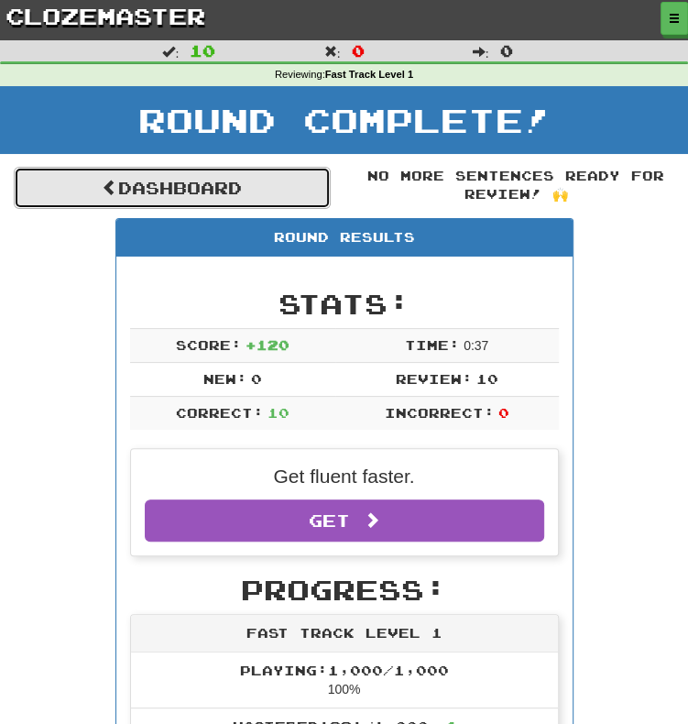
click at [116, 199] on link "Dashboard" at bounding box center [172, 188] width 317 height 42
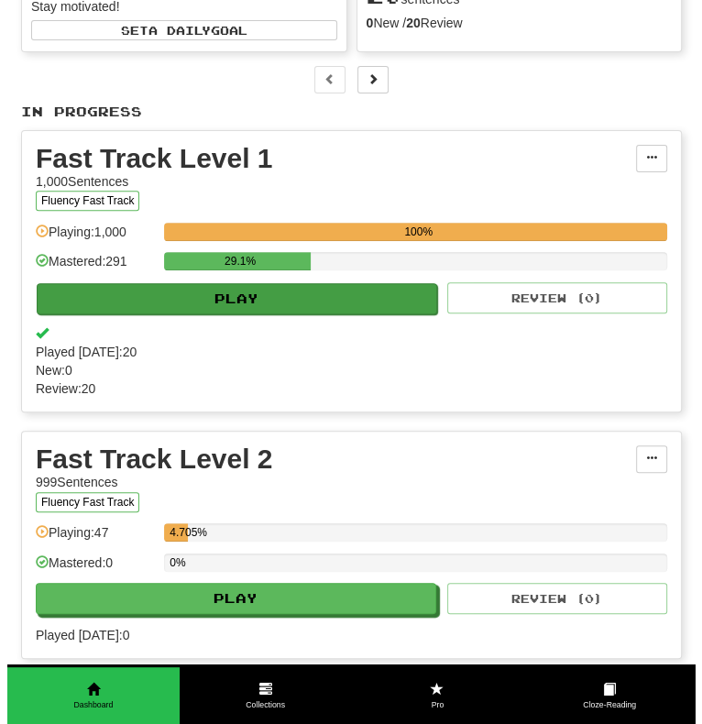
scroll to position [366, 0]
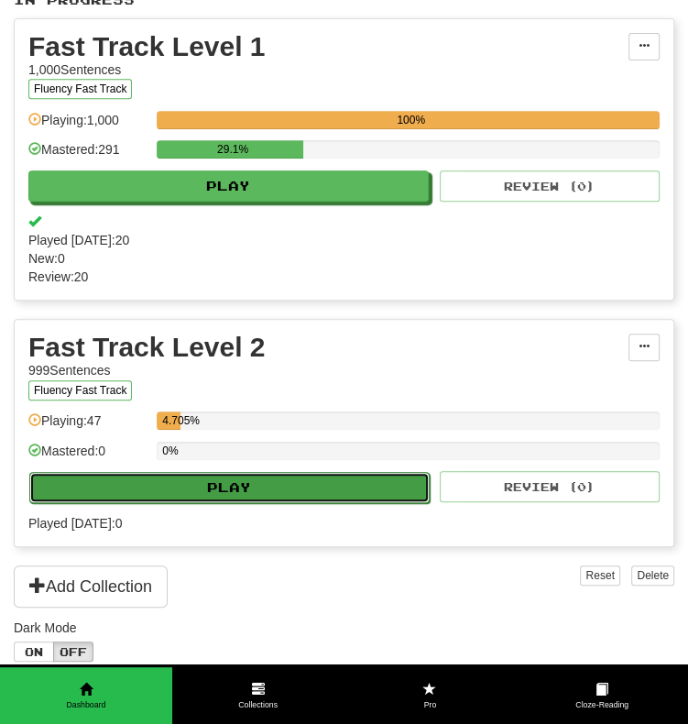
click at [329, 490] on button "Play" at bounding box center [229, 487] width 400 height 31
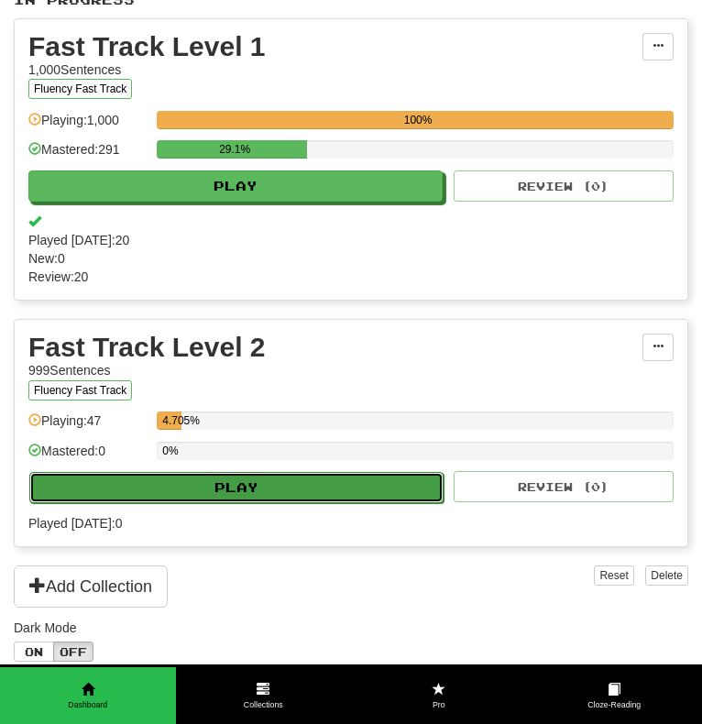
select select "**"
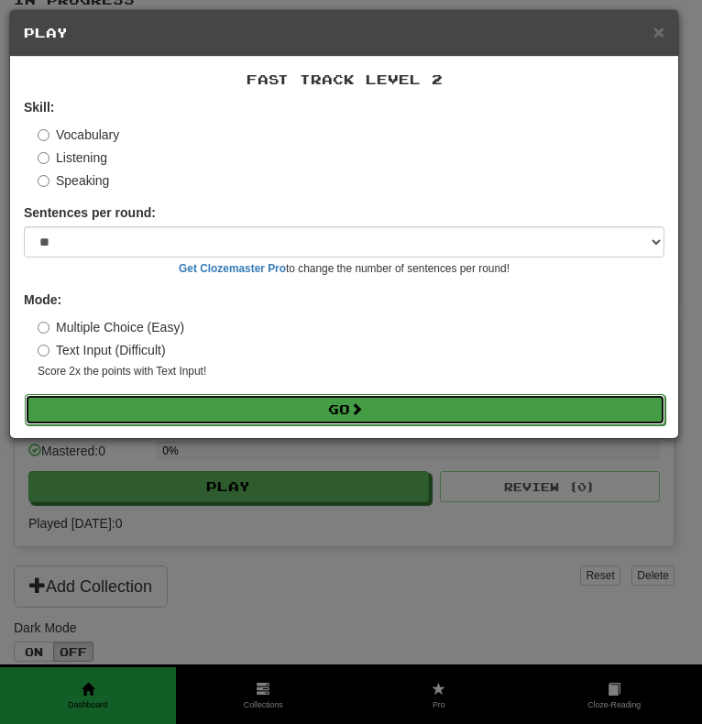
click at [361, 413] on span at bounding box center [356, 408] width 13 height 13
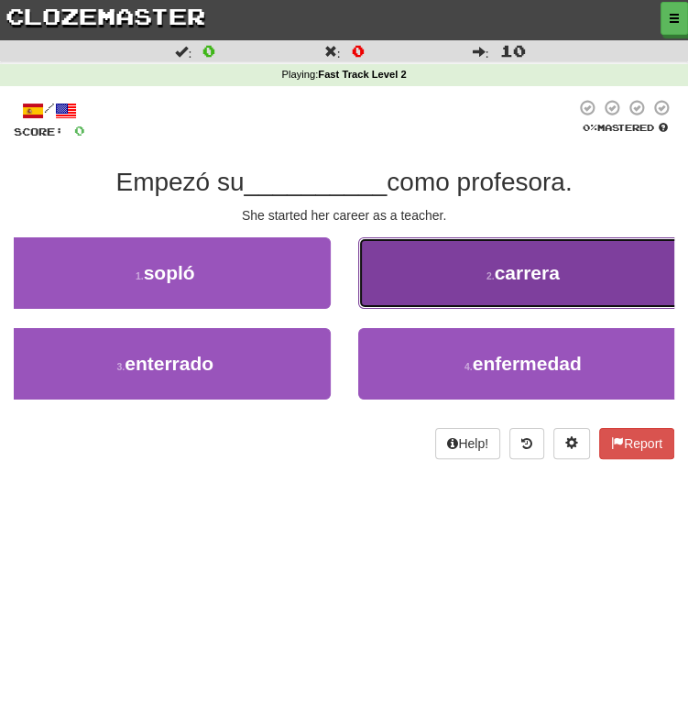
click at [502, 284] on button "2 . carrera" at bounding box center [523, 272] width 331 height 71
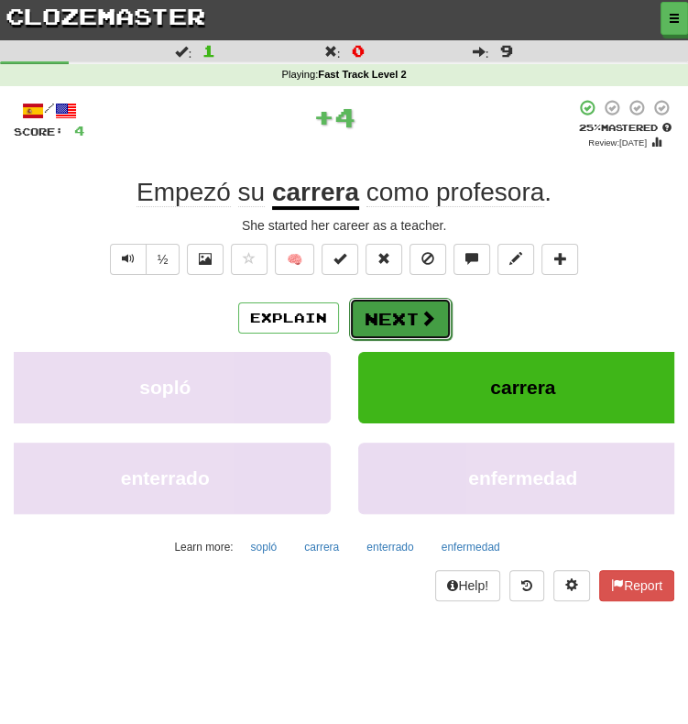
click at [396, 313] on button "Next" at bounding box center [400, 319] width 103 height 42
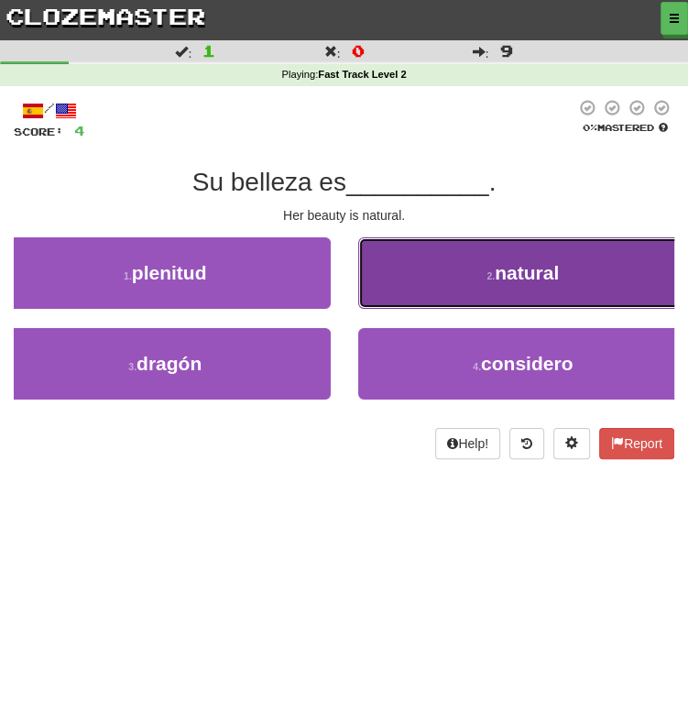
click at [418, 307] on button "2 . natural" at bounding box center [523, 272] width 331 height 71
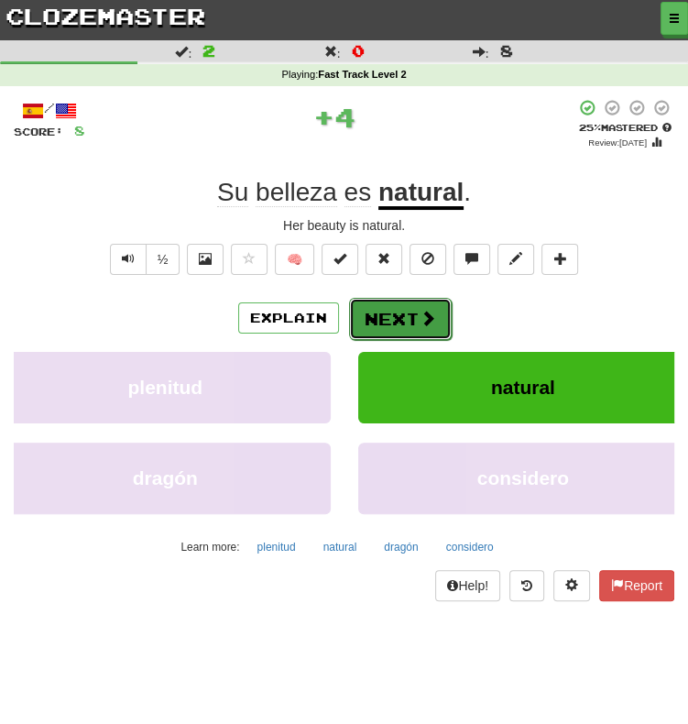
click at [414, 307] on button "Next" at bounding box center [400, 319] width 103 height 42
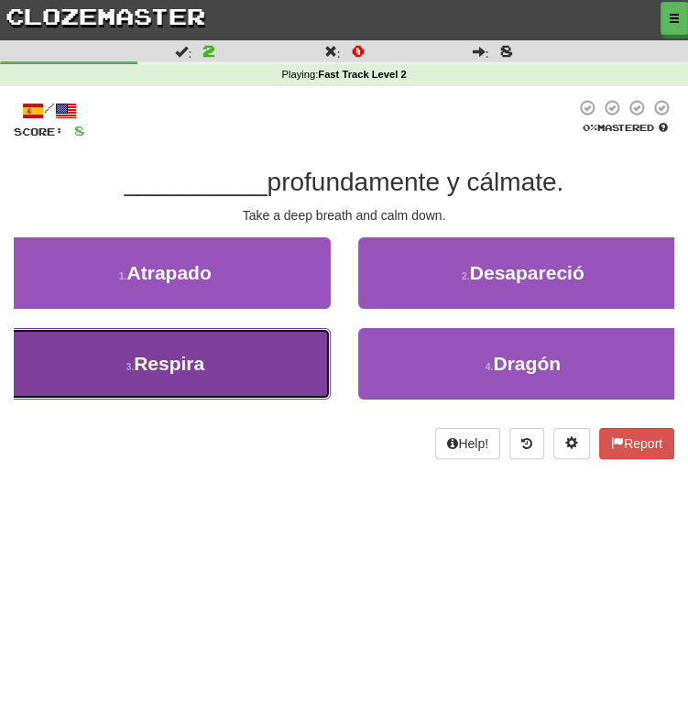
click at [270, 391] on button "3 . Respira" at bounding box center [165, 363] width 331 height 71
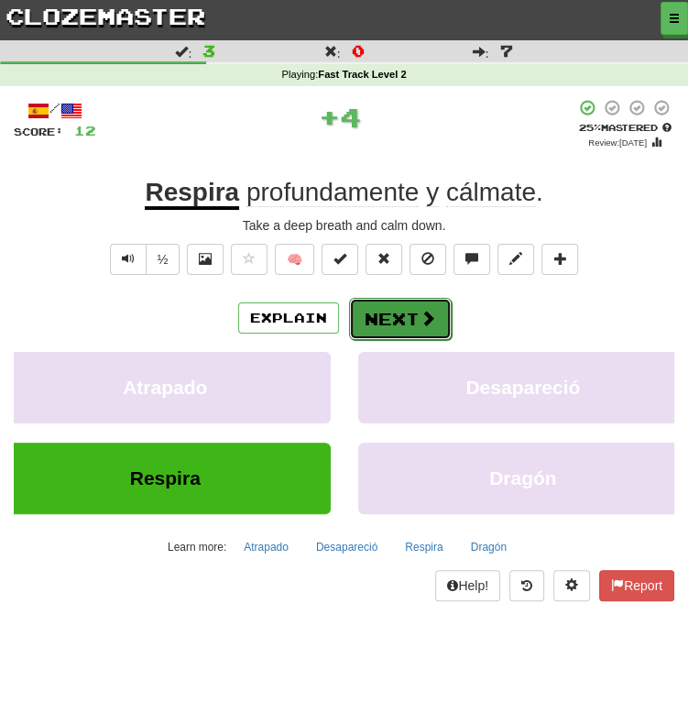
click at [384, 326] on button "Next" at bounding box center [400, 319] width 103 height 42
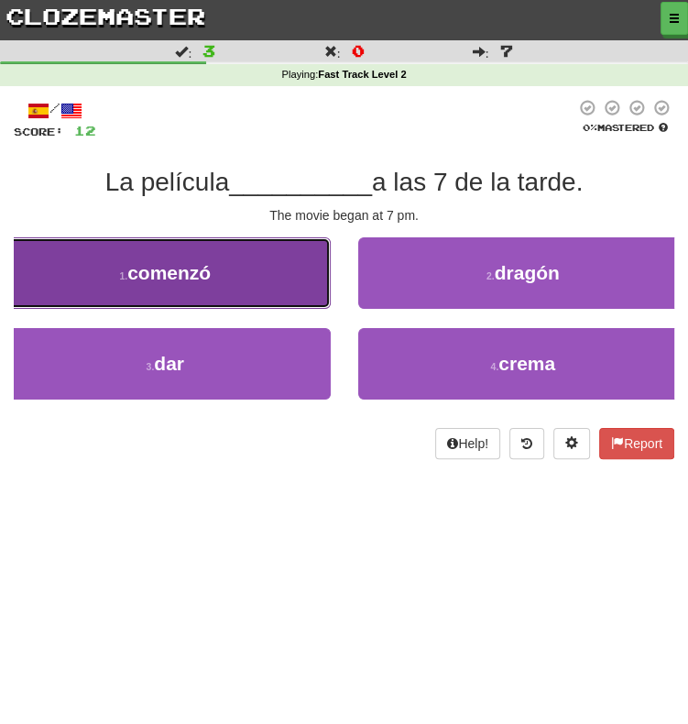
click at [264, 281] on button "1 . comenzó" at bounding box center [165, 272] width 331 height 71
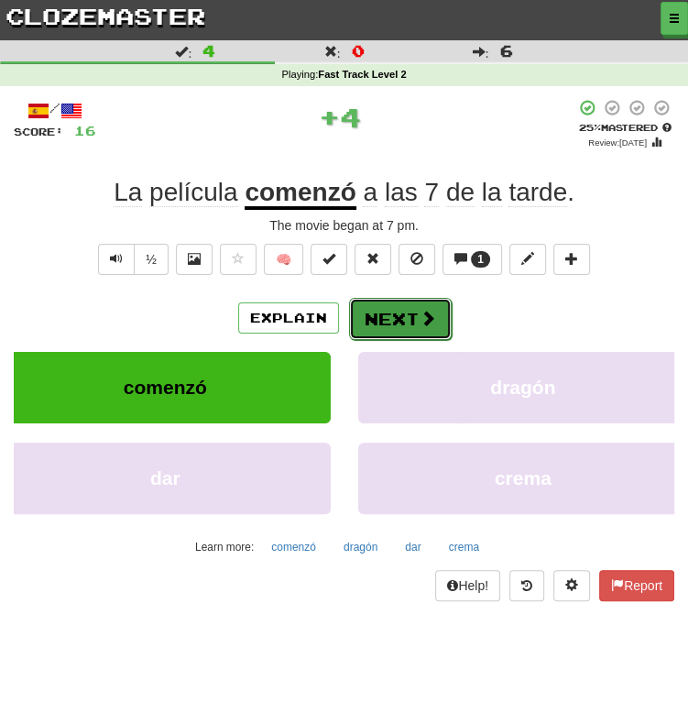
click at [414, 323] on button "Next" at bounding box center [400, 319] width 103 height 42
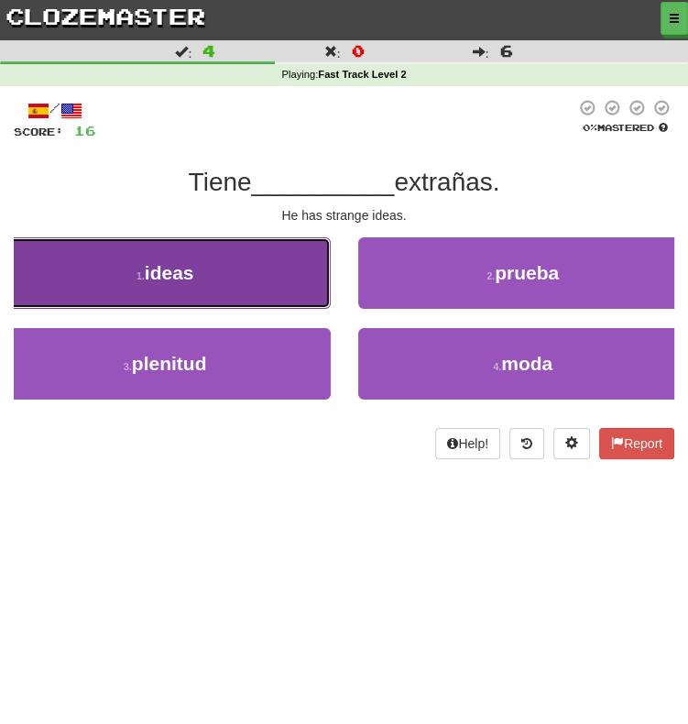
click at [180, 304] on button "1 . ideas" at bounding box center [165, 272] width 331 height 71
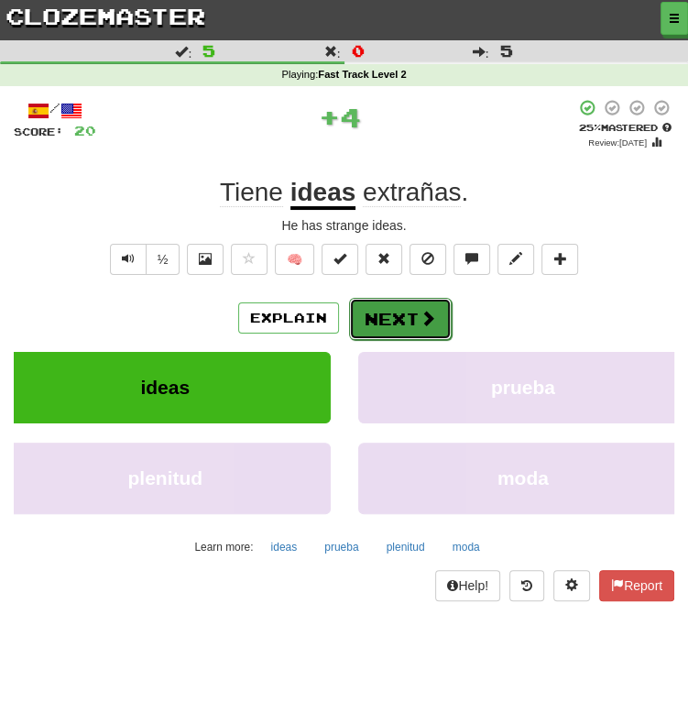
click at [408, 298] on button "Next" at bounding box center [400, 319] width 103 height 42
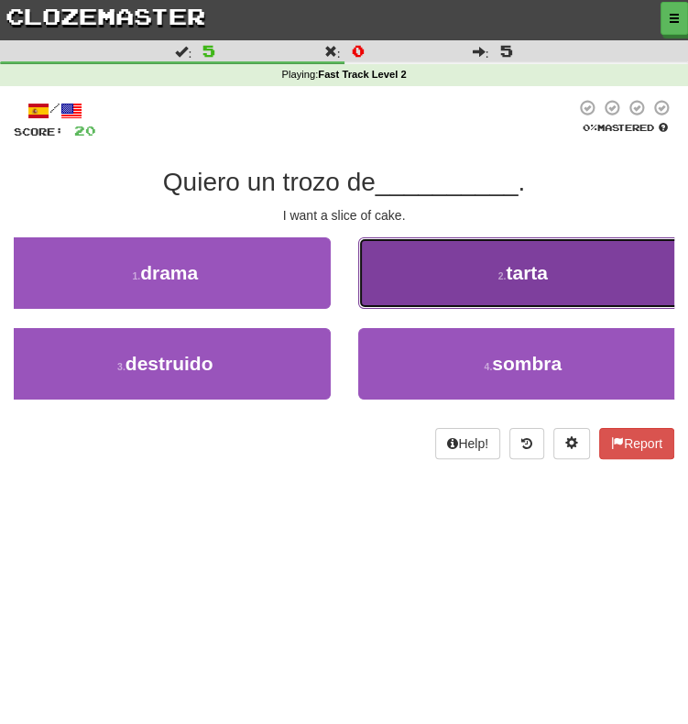
click at [498, 289] on button "2 . tarta" at bounding box center [523, 272] width 331 height 71
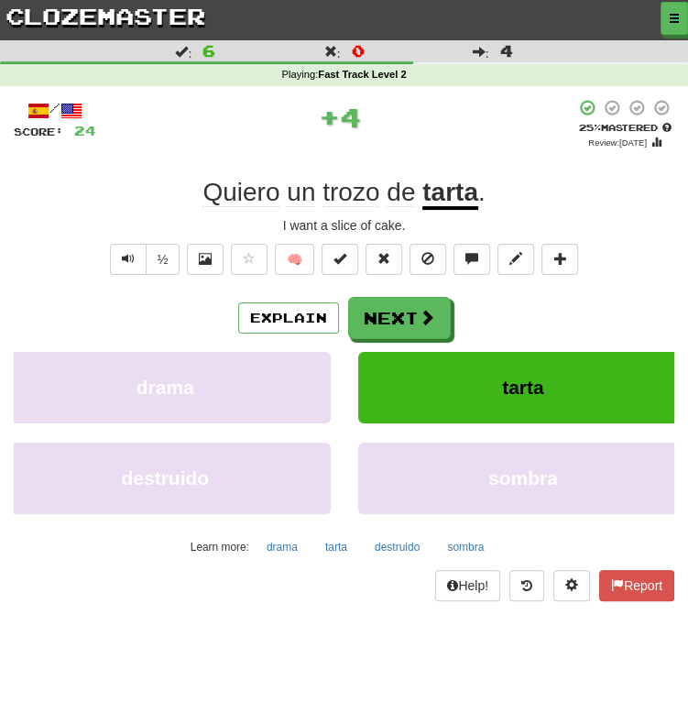
click at [447, 201] on u "tarta" at bounding box center [450, 194] width 56 height 32
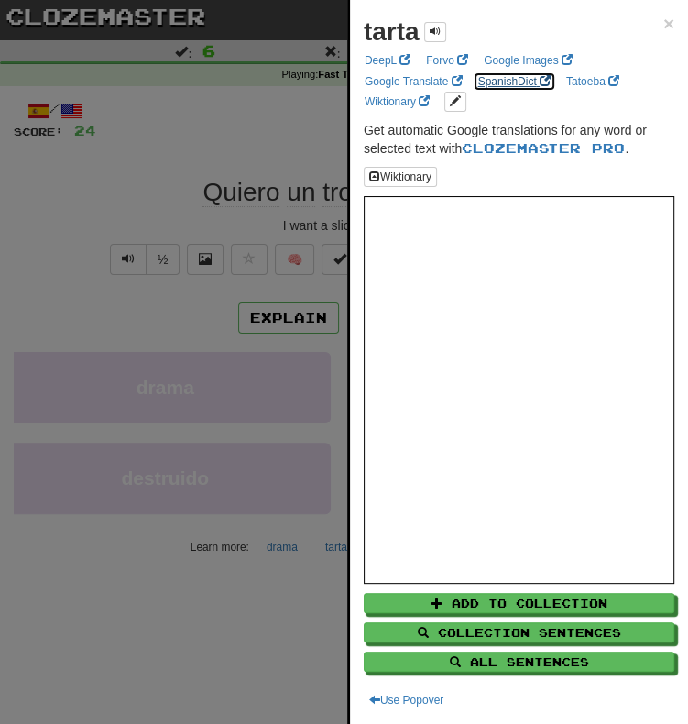
click at [495, 88] on link "SpanishDict" at bounding box center [514, 81] width 83 height 20
click at [187, 150] on div at bounding box center [344, 362] width 688 height 724
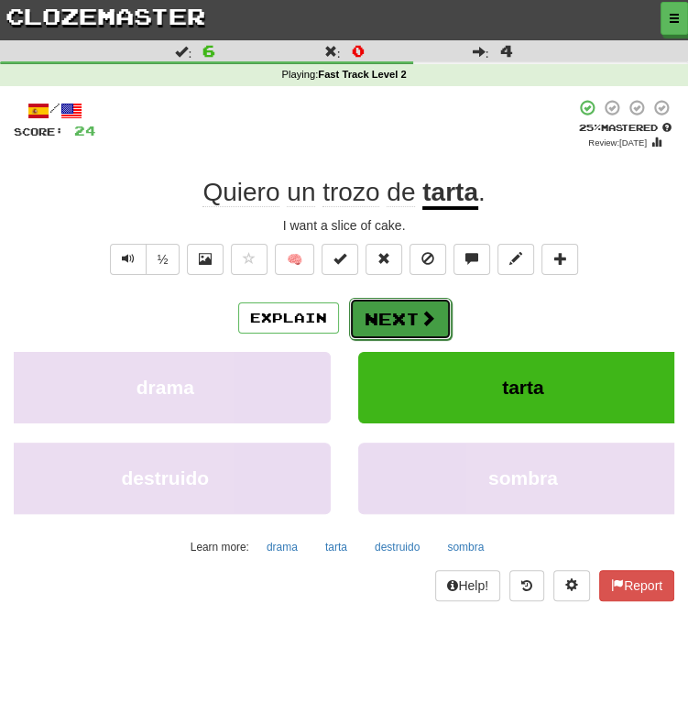
click at [399, 323] on button "Next" at bounding box center [400, 319] width 103 height 42
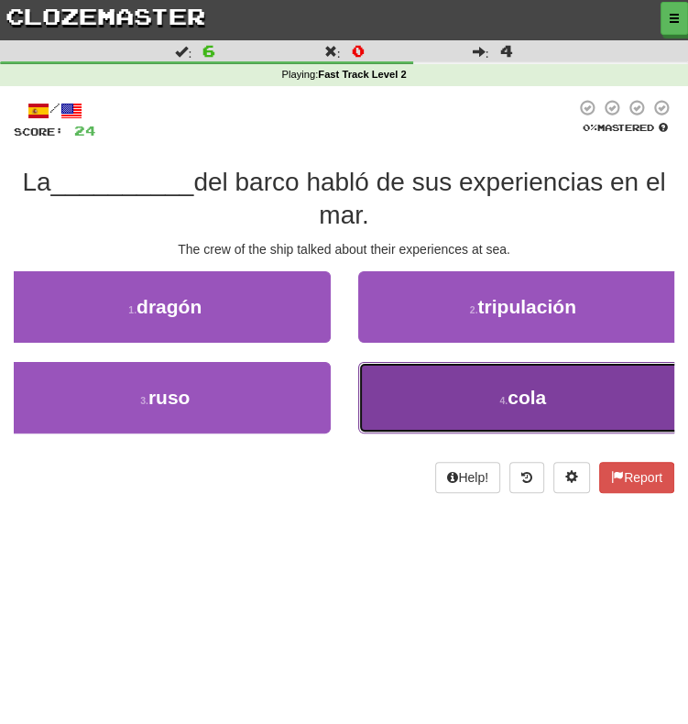
click at [403, 398] on button "4 . cola" at bounding box center [523, 397] width 331 height 71
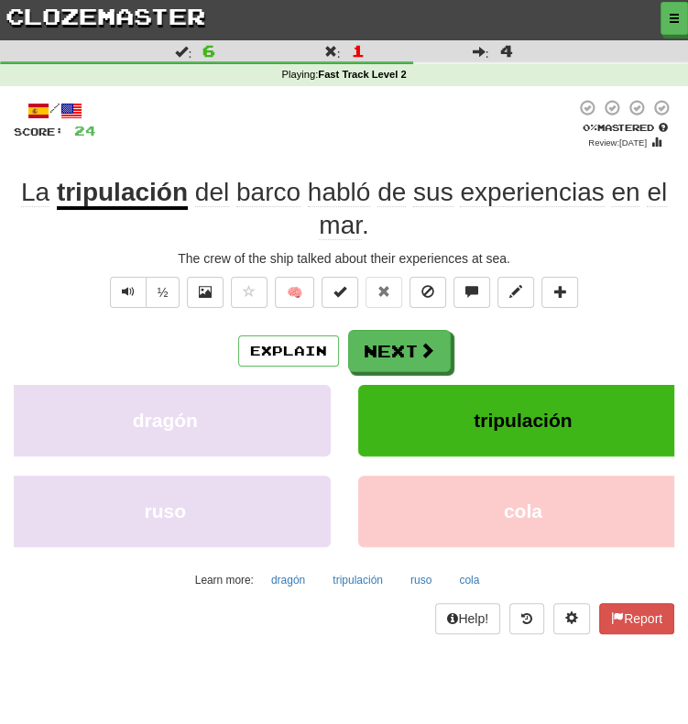
click at [133, 192] on u "tripulación" at bounding box center [122, 194] width 131 height 32
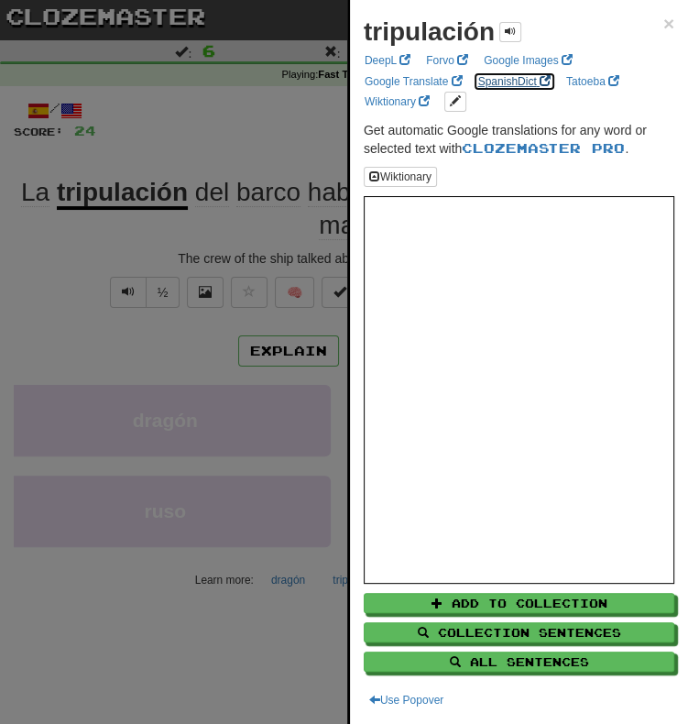
click at [506, 80] on link "SpanishDict" at bounding box center [514, 81] width 83 height 20
click at [220, 309] on div at bounding box center [344, 362] width 688 height 724
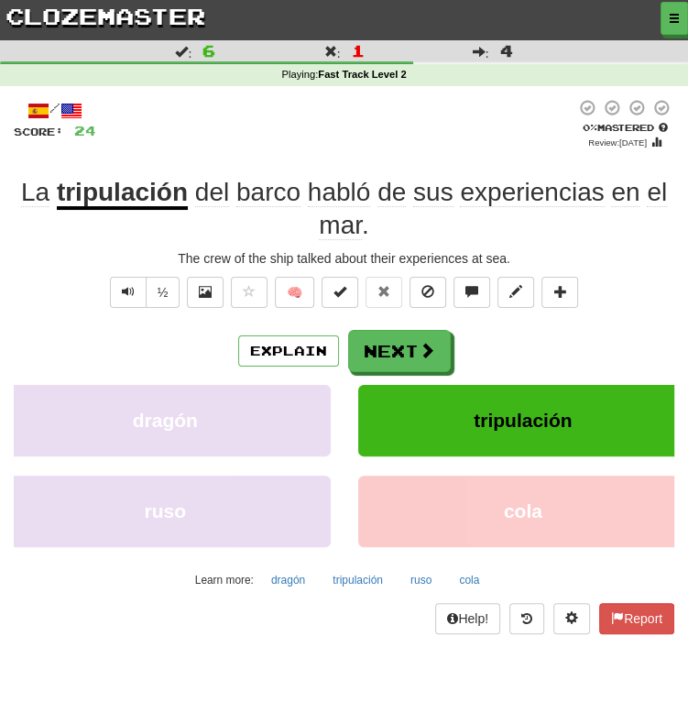
click at [344, 230] on span "mar" at bounding box center [340, 225] width 43 height 29
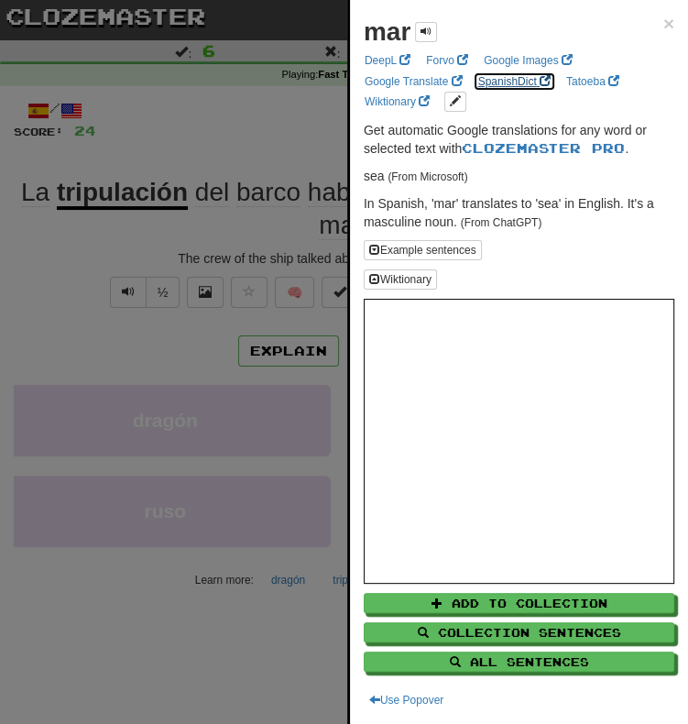
click at [500, 73] on link "SpanishDict" at bounding box center [514, 81] width 83 height 20
click at [198, 184] on div at bounding box center [344, 362] width 688 height 724
